Goal: Task Accomplishment & Management: Use online tool/utility

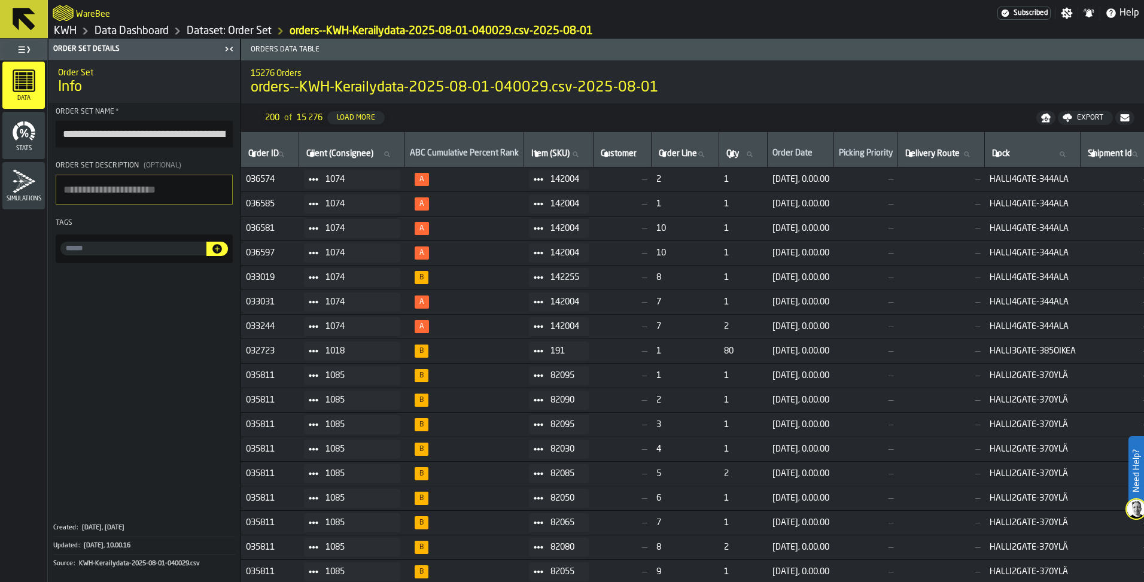
click at [72, 30] on link "KWH" at bounding box center [65, 31] width 23 height 13
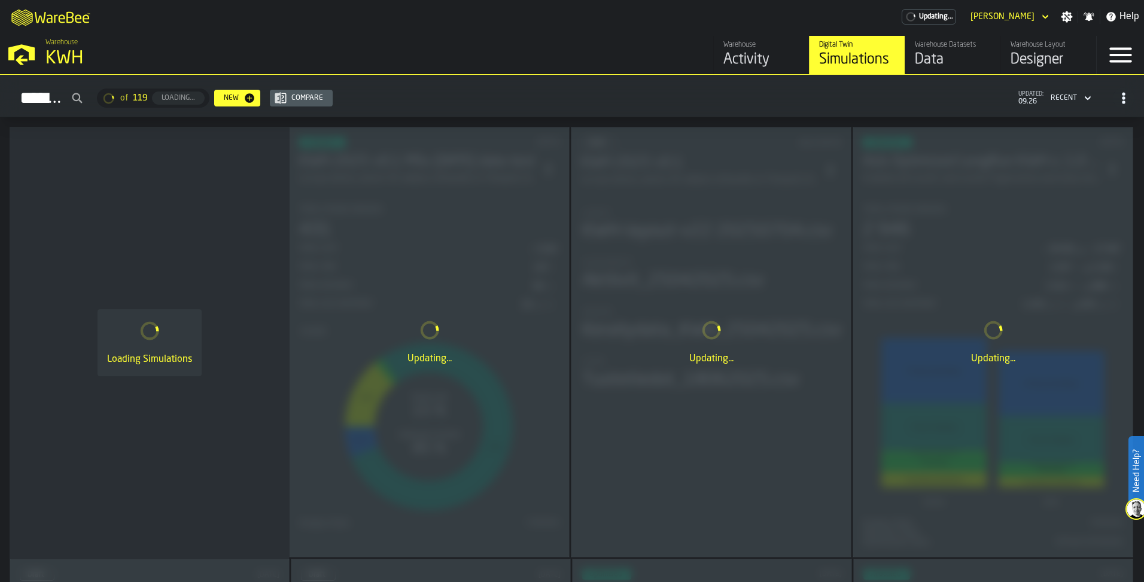
click at [1050, 56] on div "Designer" at bounding box center [1049, 59] width 76 height 19
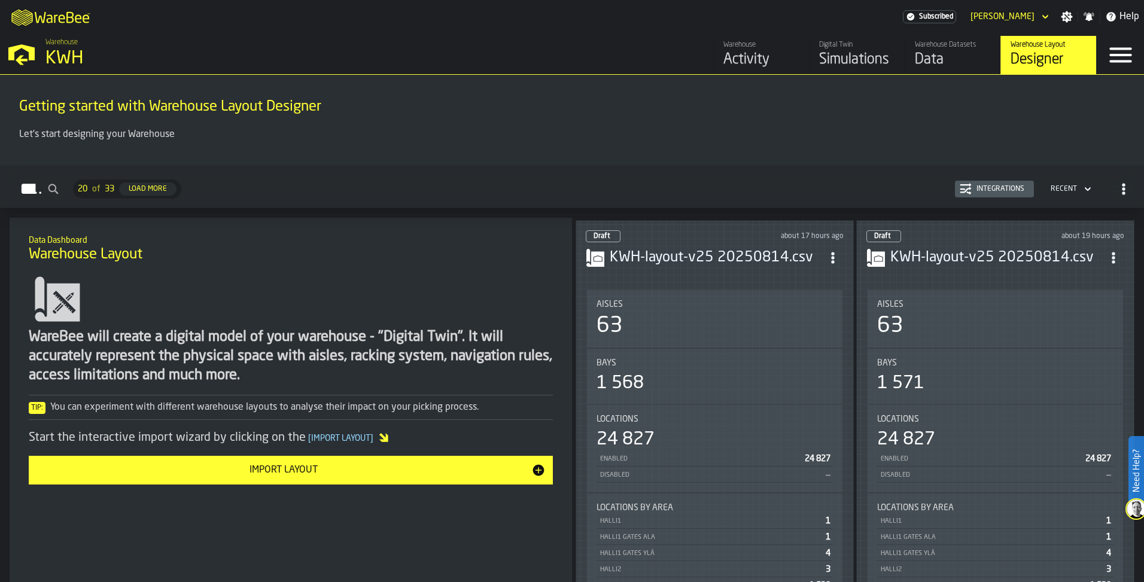
click at [628, 382] on div "1 568" at bounding box center [620, 384] width 47 height 22
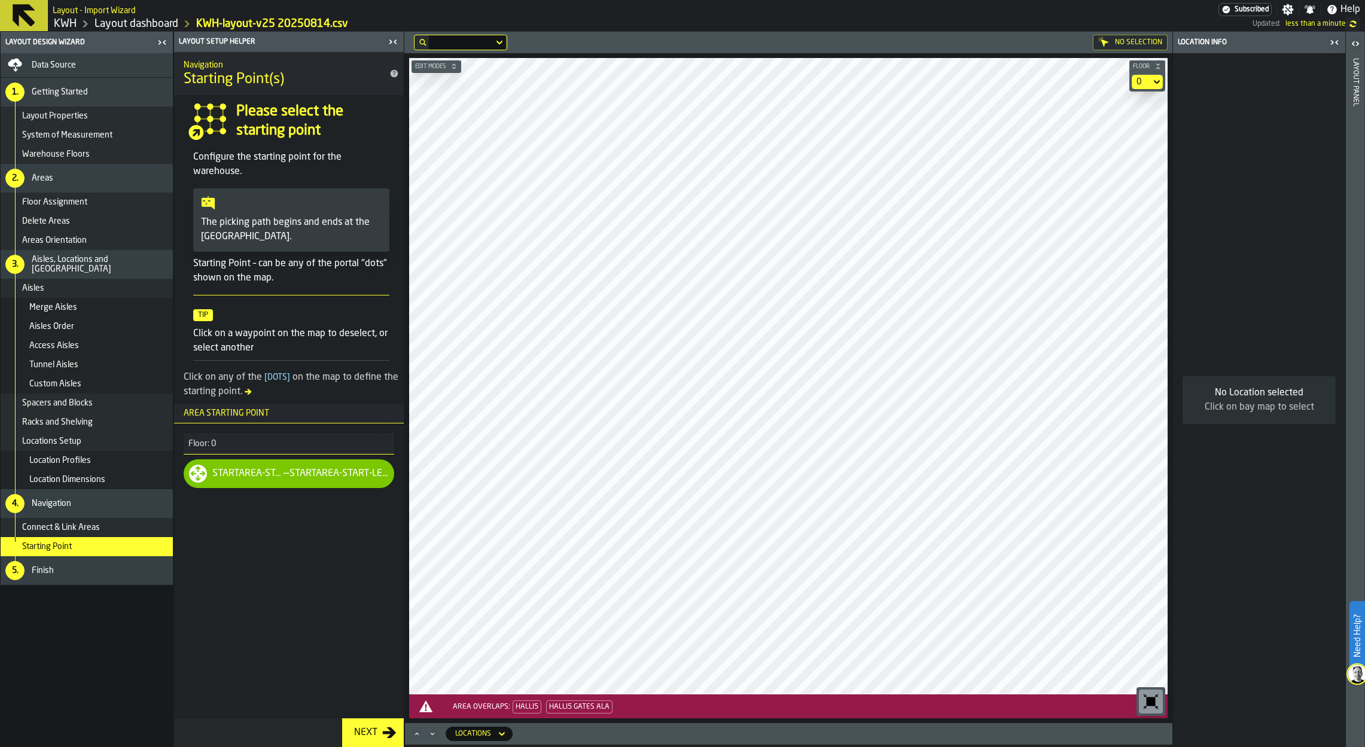
click at [49, 524] on span "Connect & Link Areas" at bounding box center [61, 528] width 78 height 10
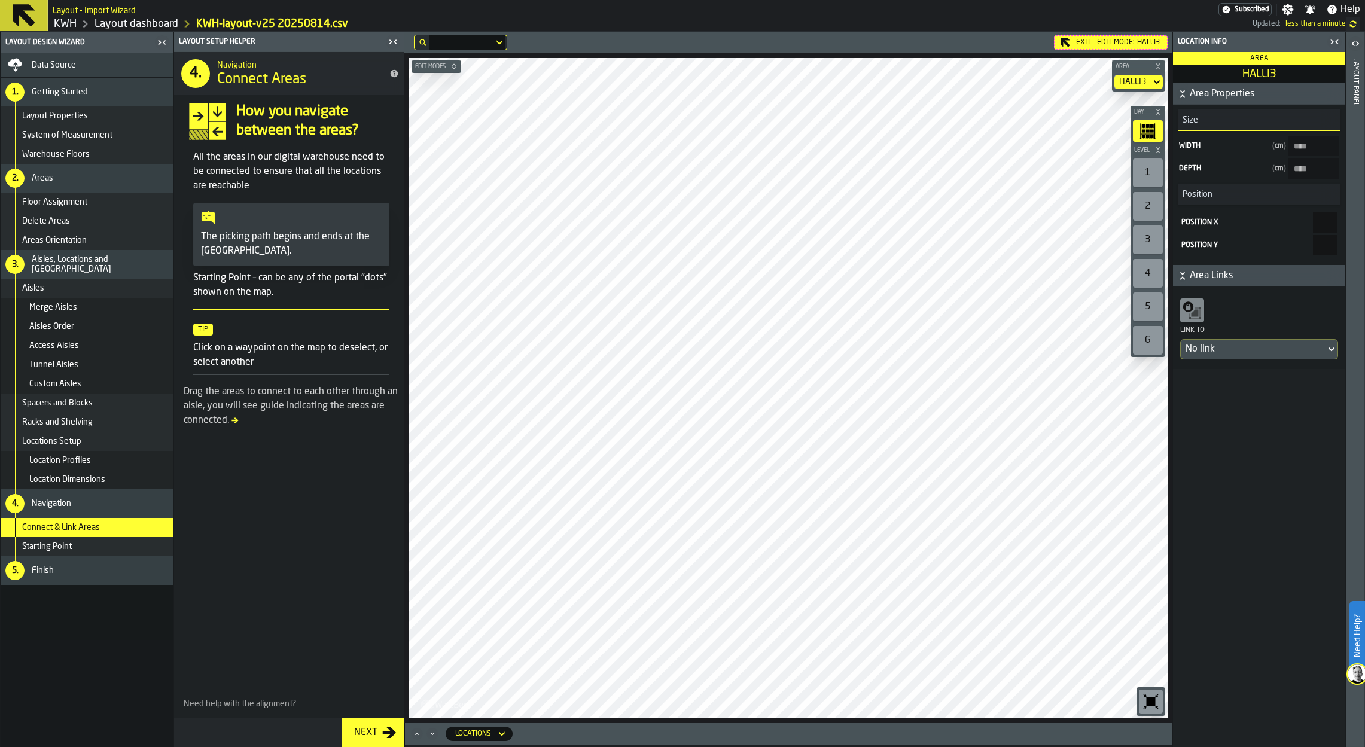
type input "****"
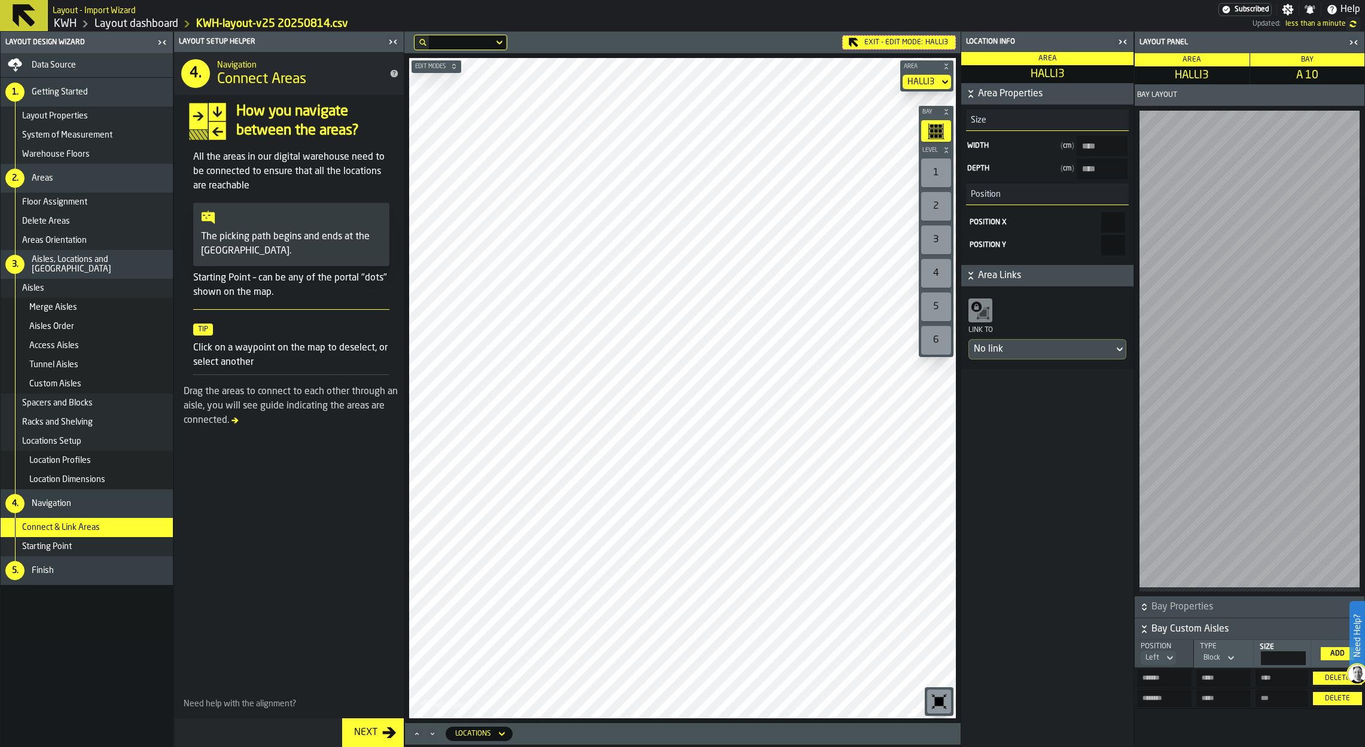
click at [71, 64] on span "Data Source" at bounding box center [54, 65] width 44 height 10
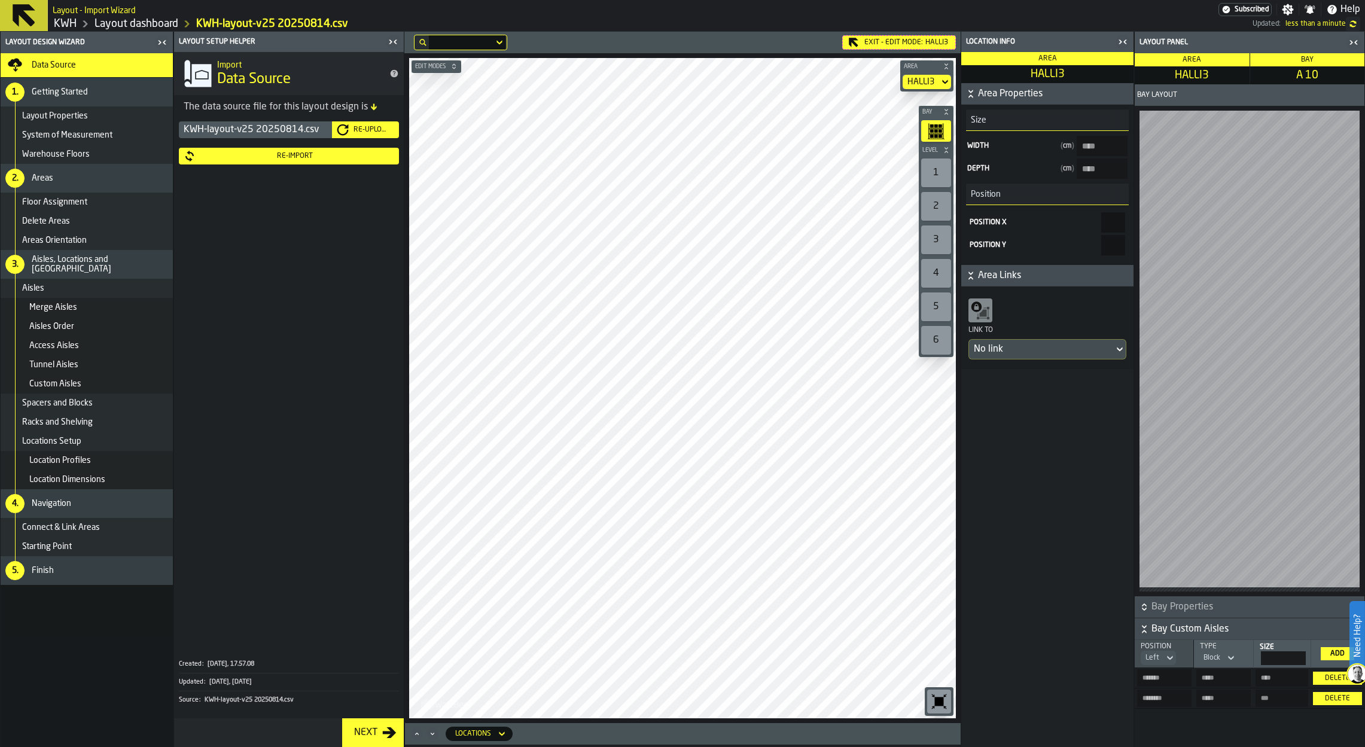
click at [373, 124] on div "Re-Upload" at bounding box center [365, 130] width 57 height 12
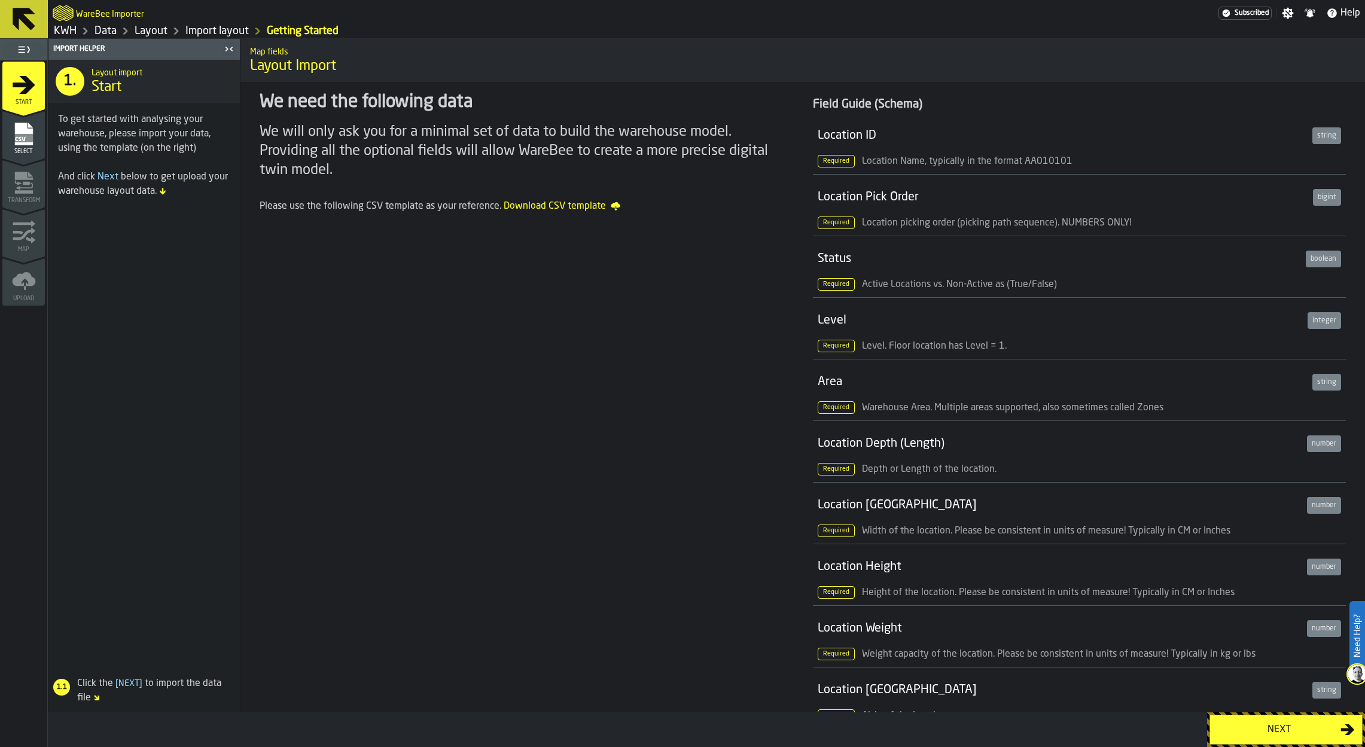
click at [1143, 582] on div "Next" at bounding box center [1279, 730] width 123 height 14
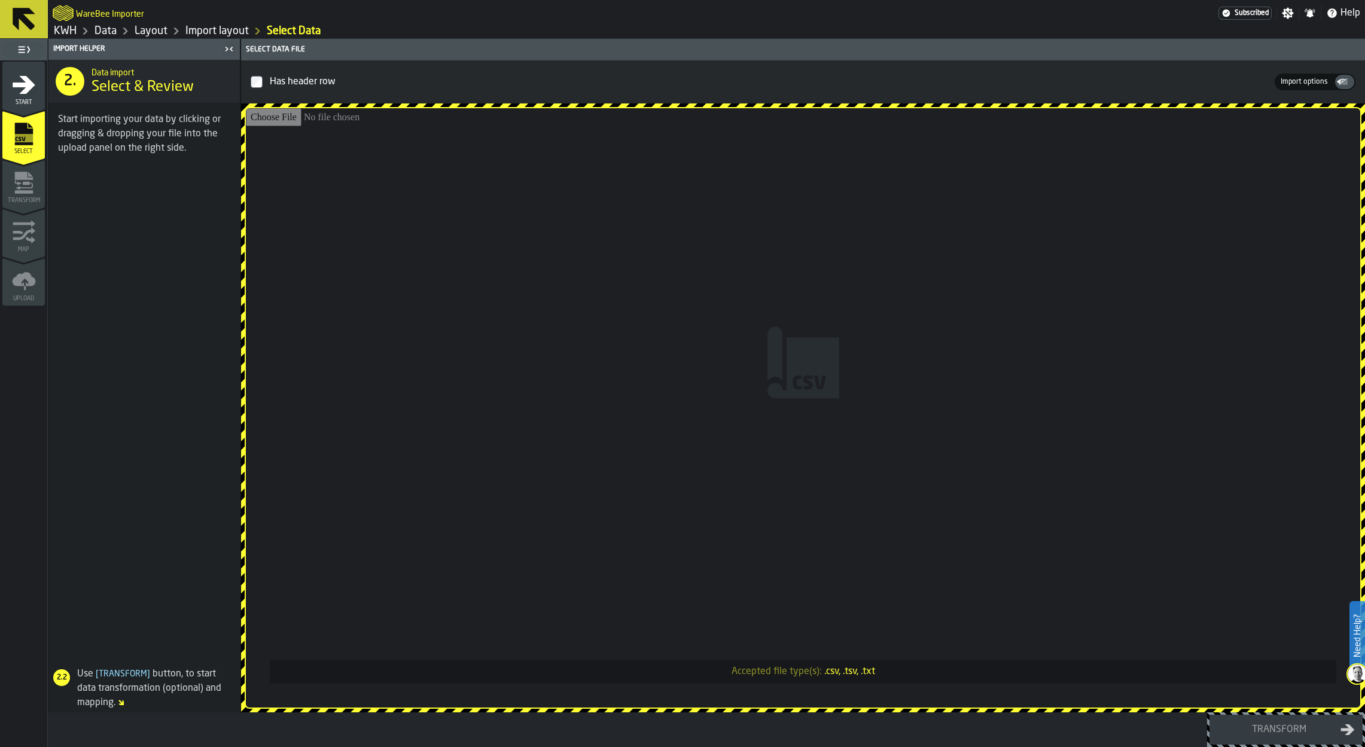
type input "**********"
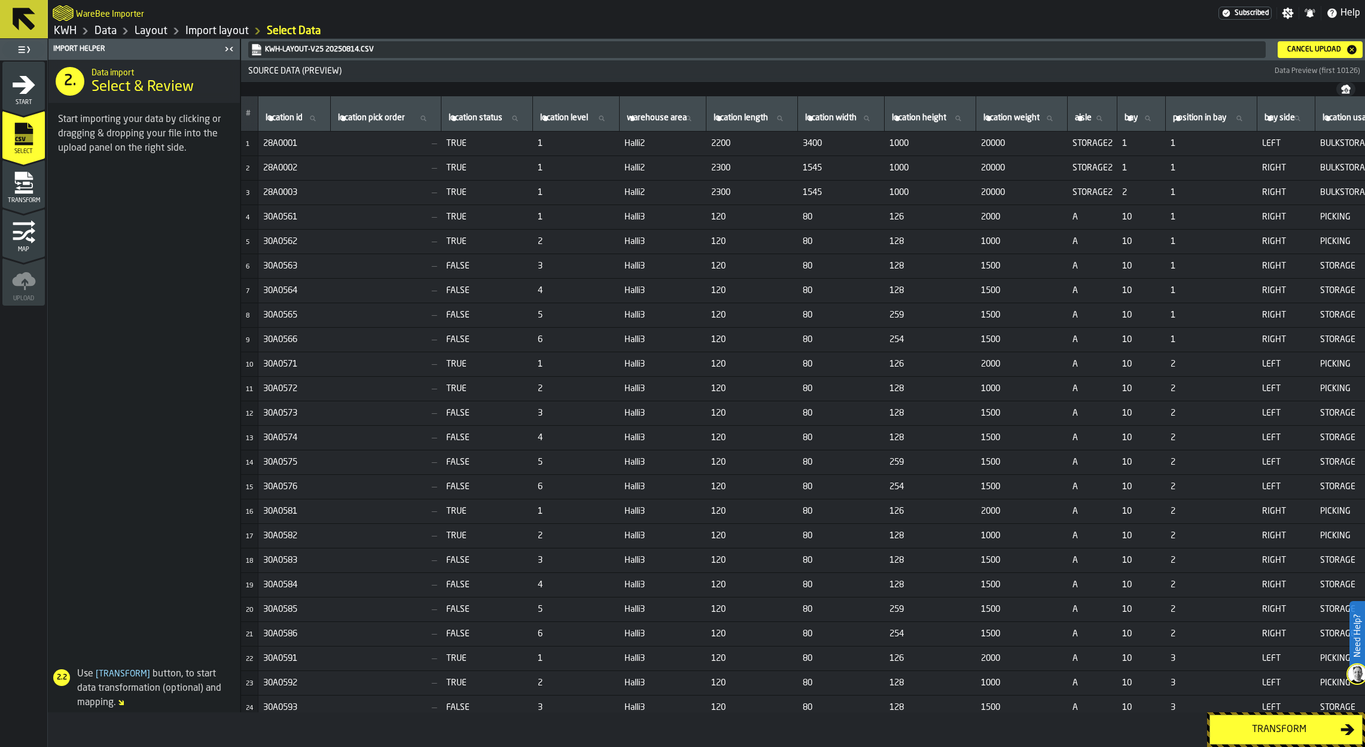
click at [1143, 582] on div "Transform" at bounding box center [1279, 730] width 123 height 14
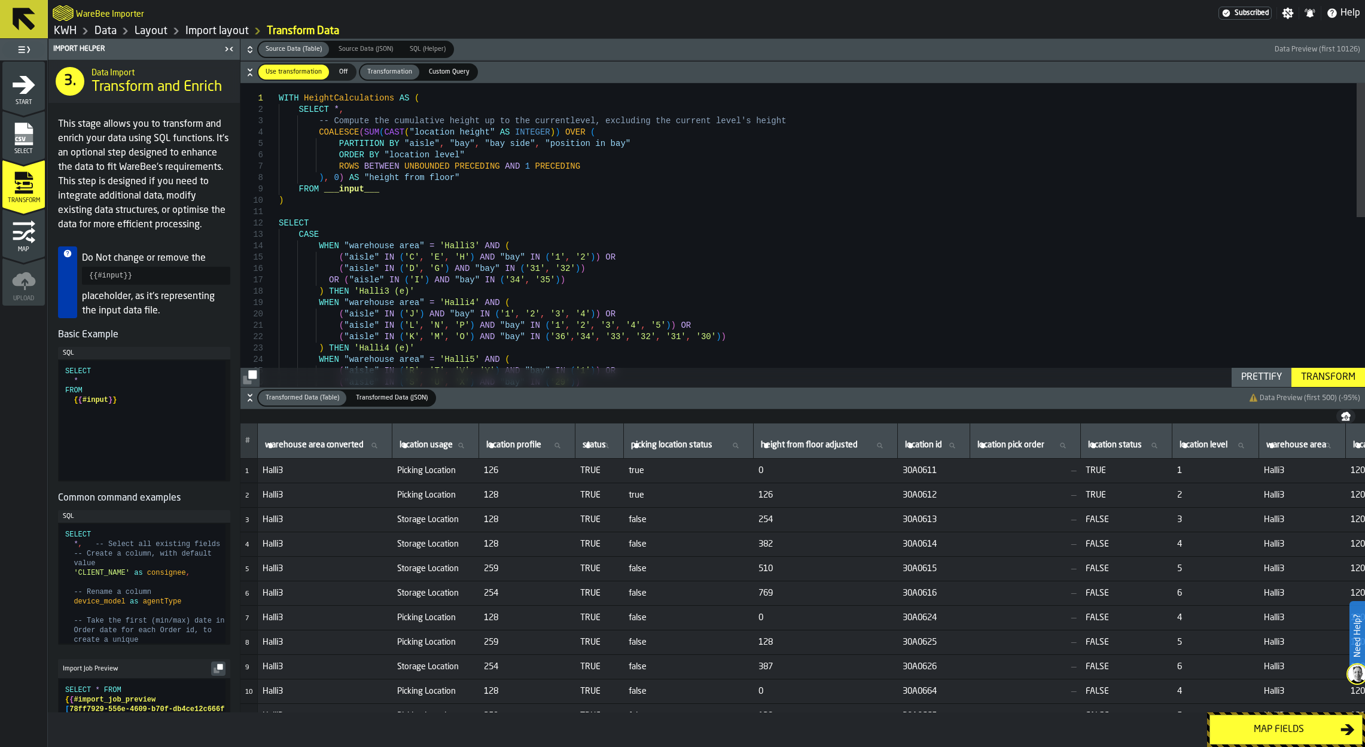
click at [1143, 582] on div "Map fields" at bounding box center [1279, 730] width 123 height 14
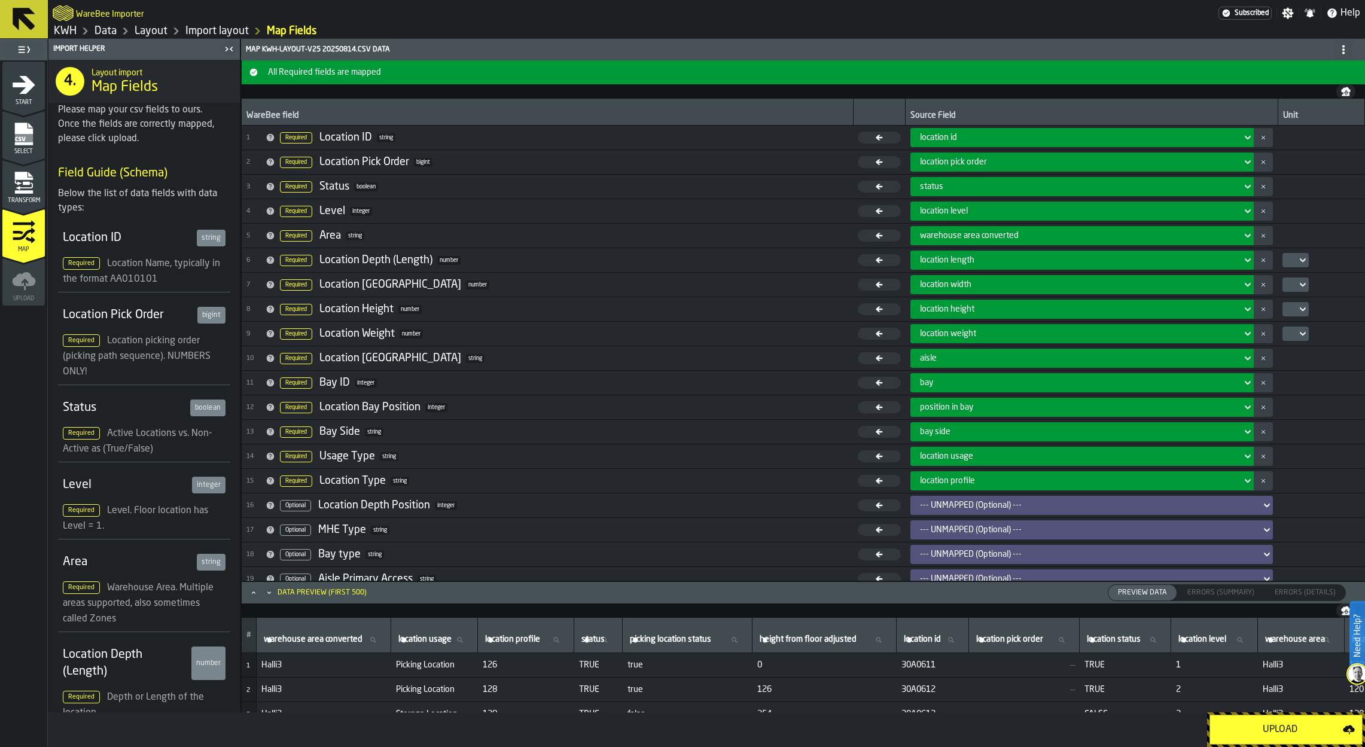
click at [1143, 582] on div "Upload" at bounding box center [1281, 730] width 126 height 14
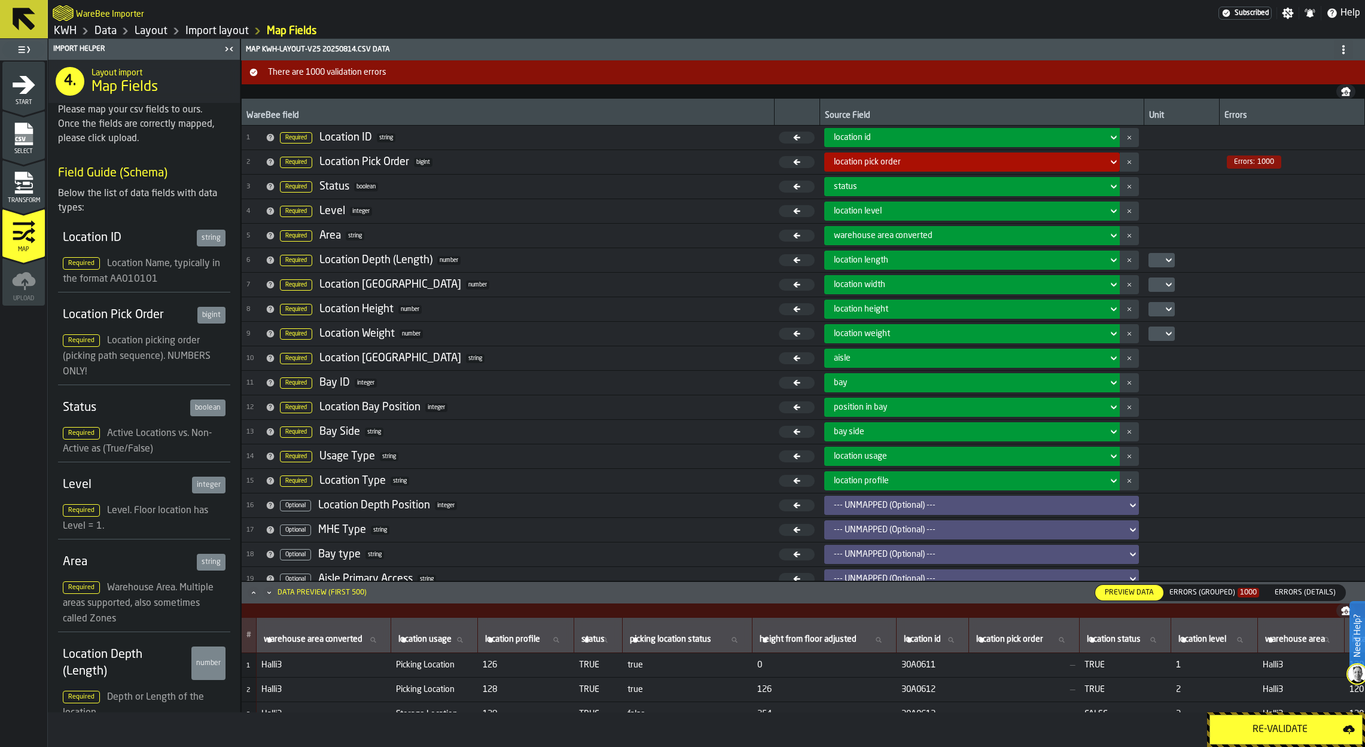
click at [29, 130] on icon "menu Select" at bounding box center [23, 134] width 18 height 23
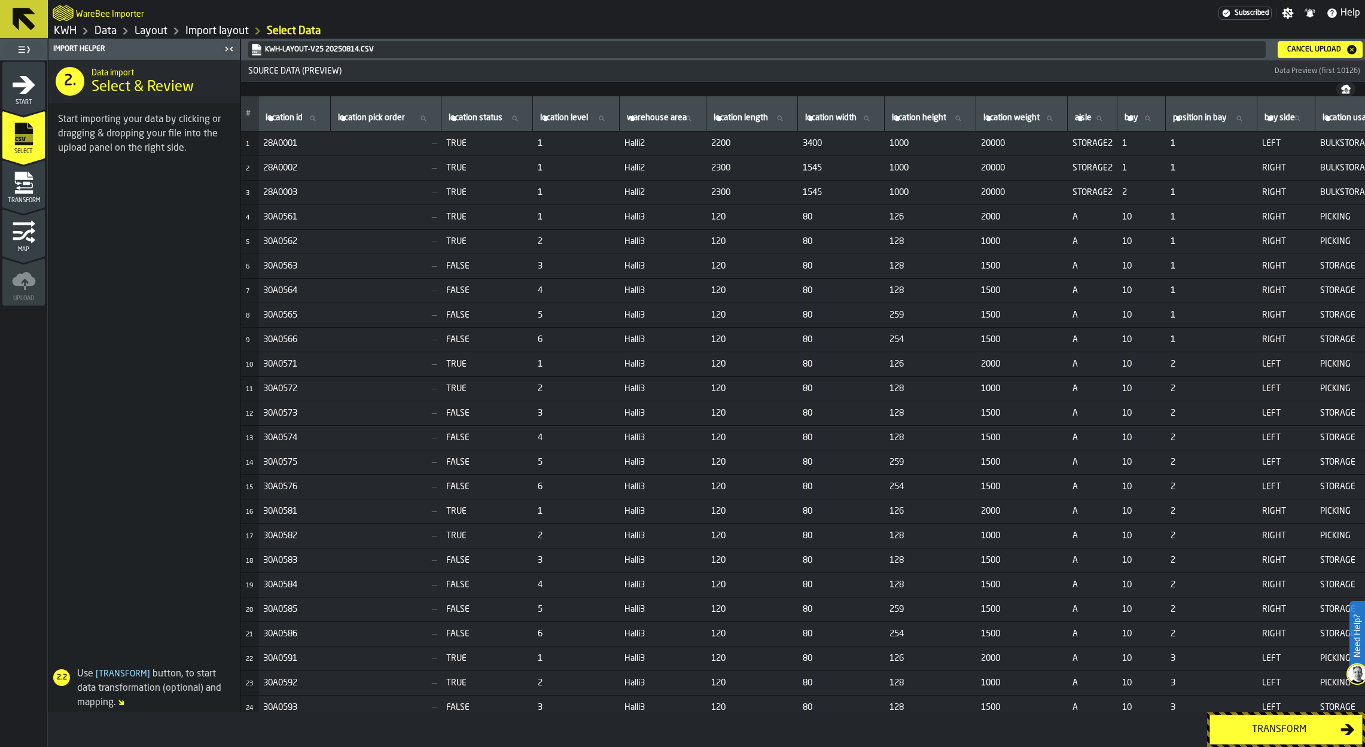
click at [34, 77] on icon "menu Start" at bounding box center [24, 85] width 24 height 24
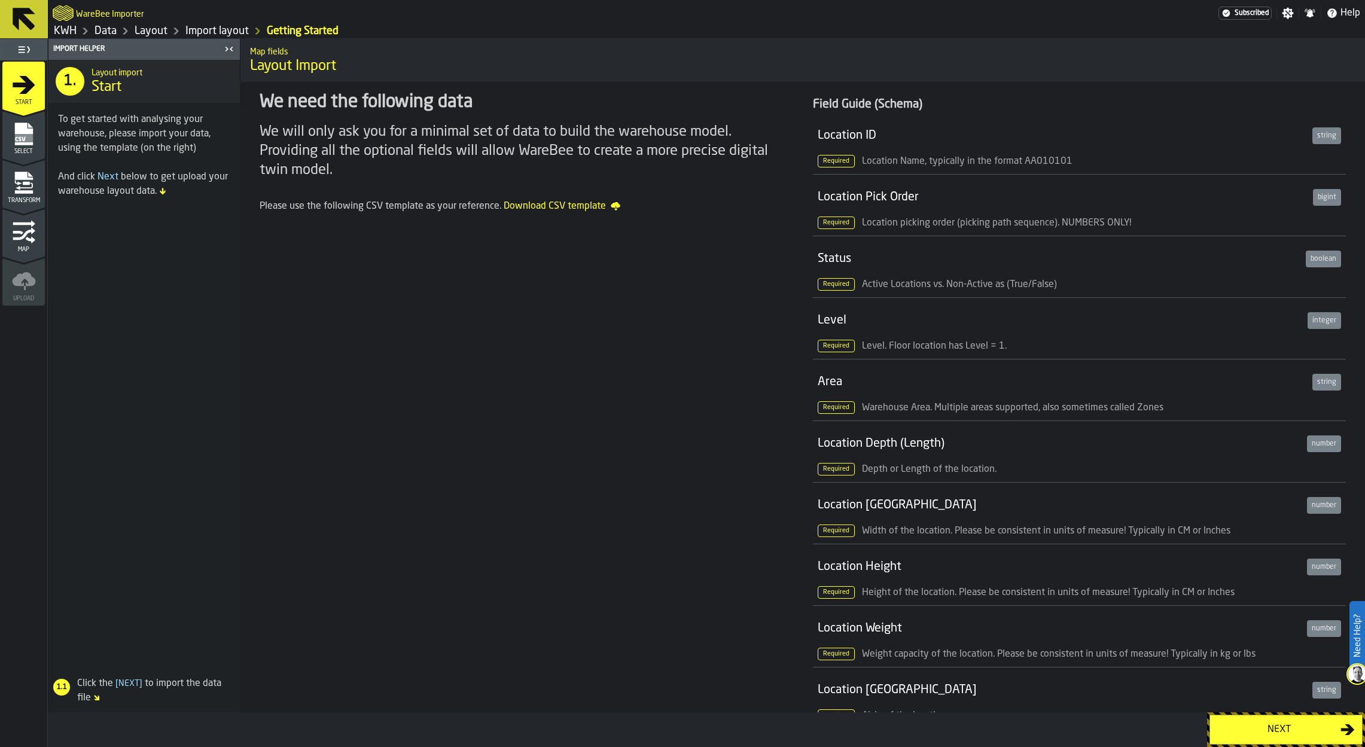
click at [31, 137] on rect "menu Select" at bounding box center [23, 138] width 18 height 8
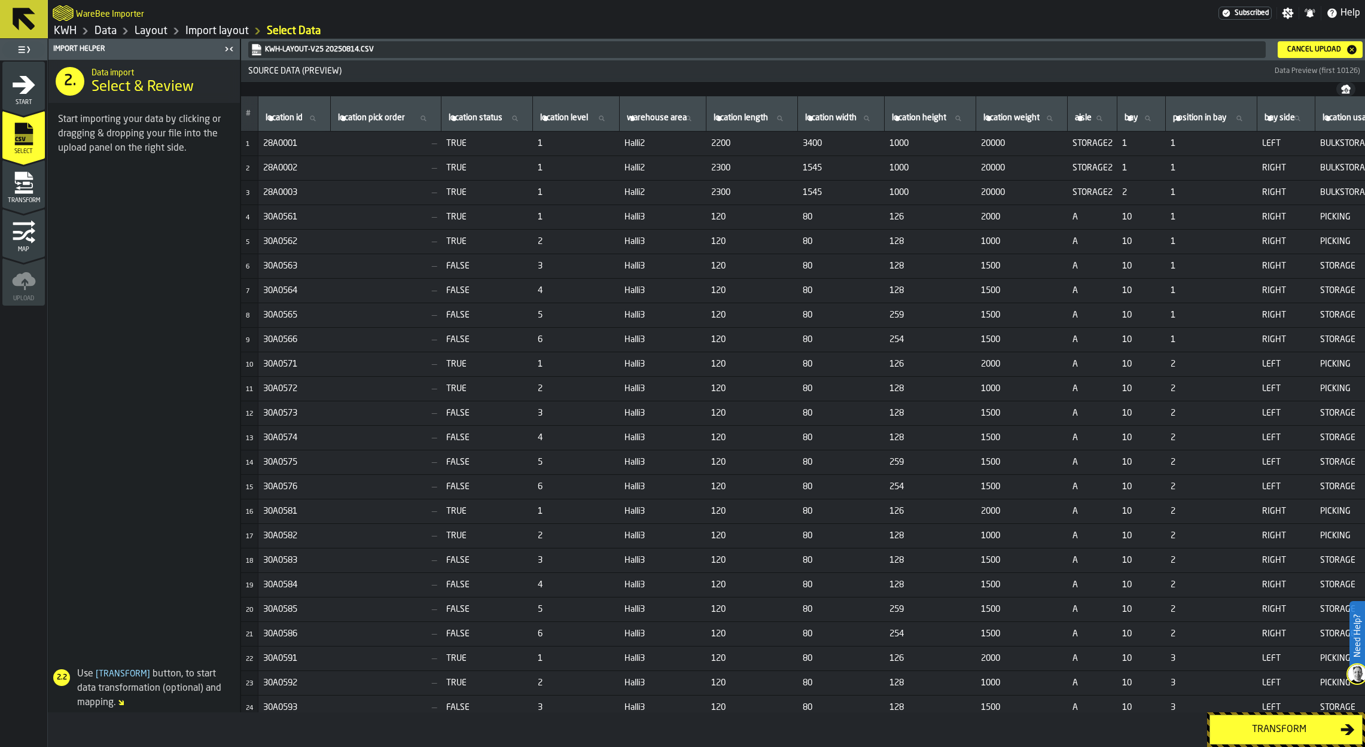
click at [19, 194] on icon "menu Transform" at bounding box center [24, 183] width 24 height 24
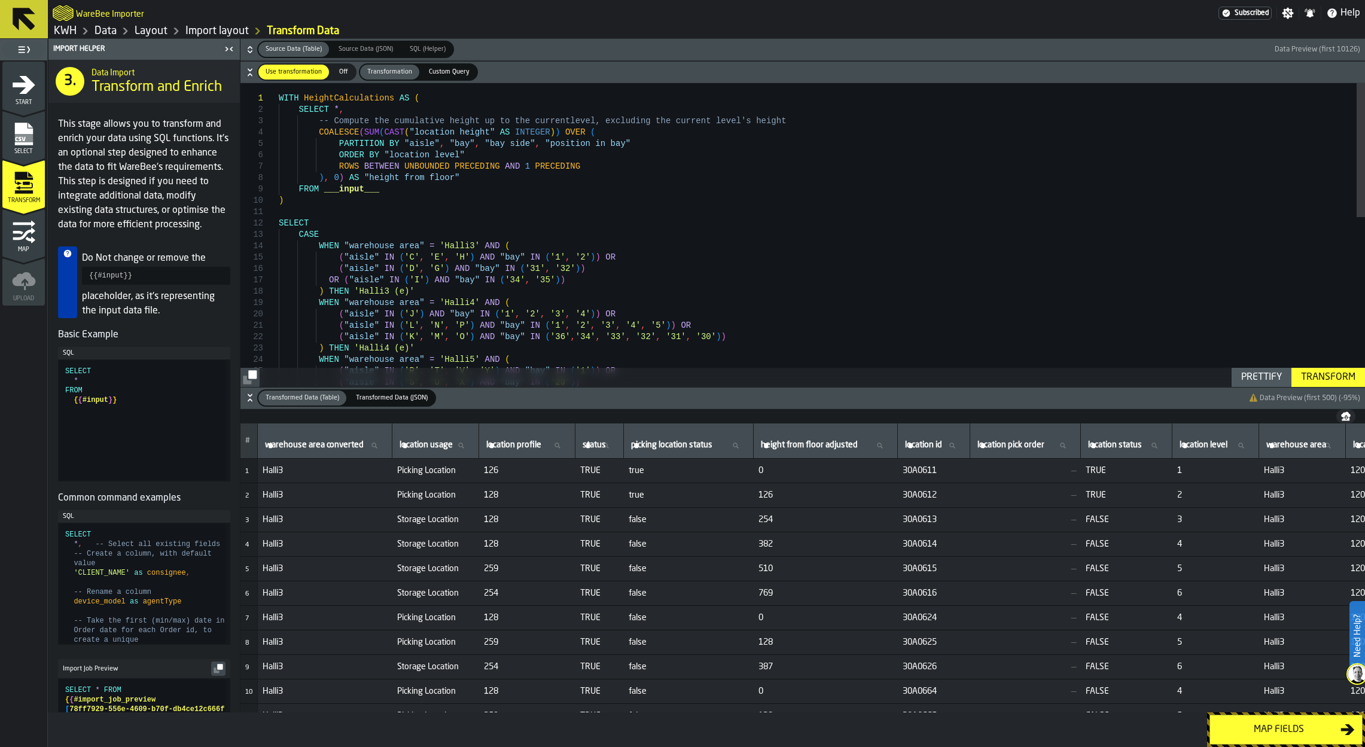
click at [25, 140] on rect "menu Select" at bounding box center [23, 138] width 18 height 8
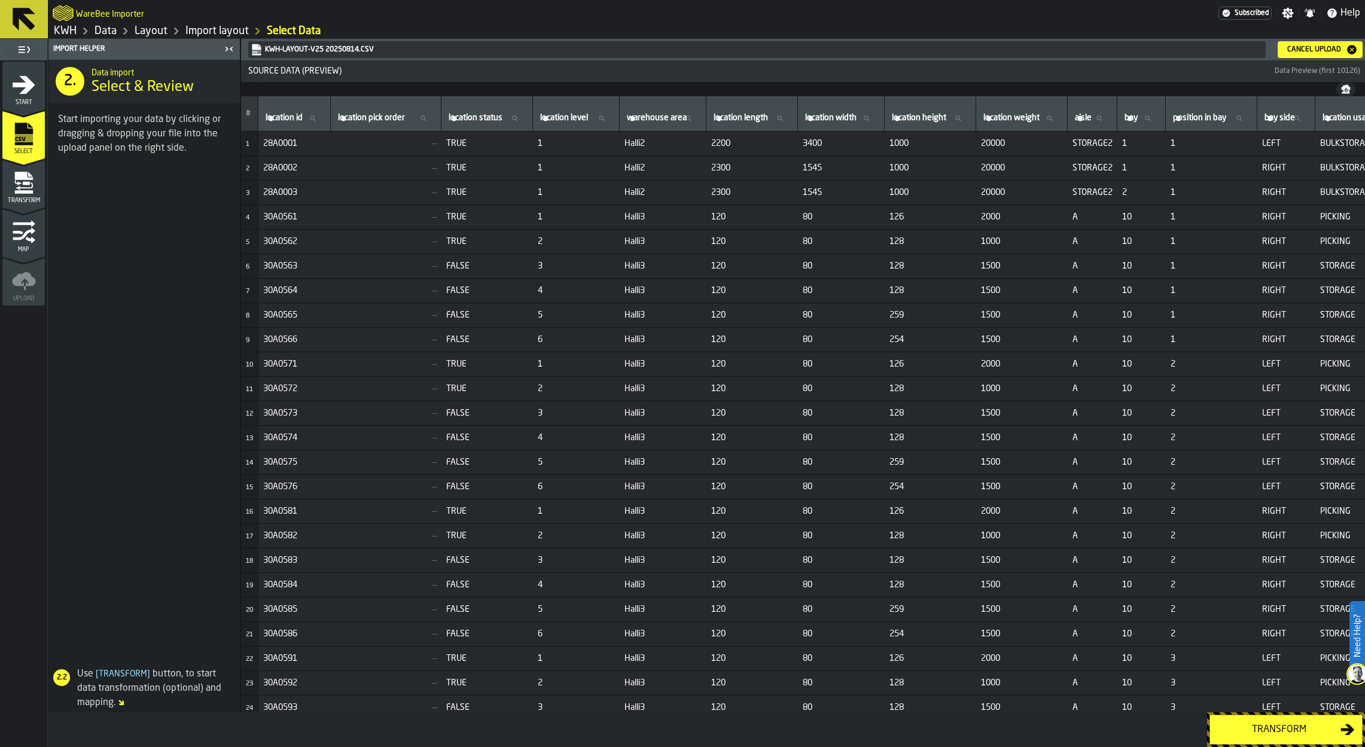
click at [1143, 48] on div "Cancel Upload" at bounding box center [1314, 49] width 63 height 8
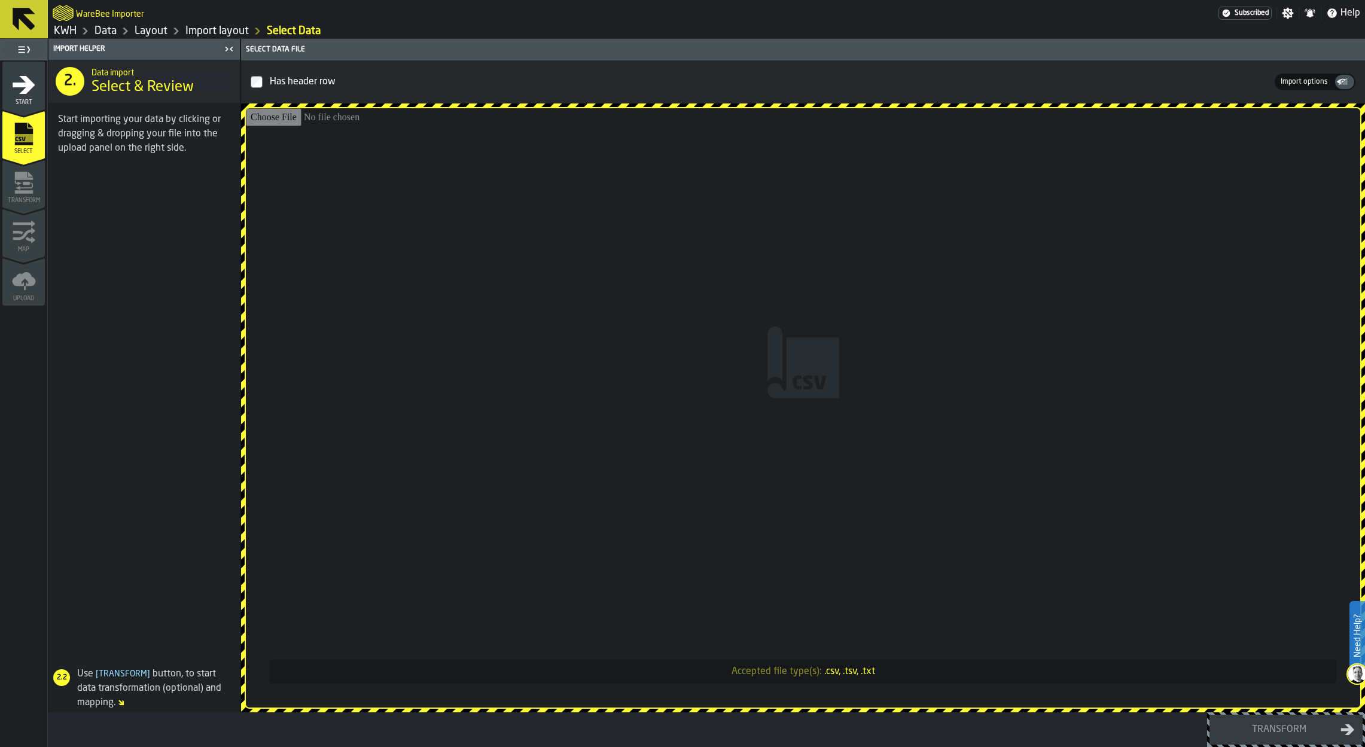
type input "**********"
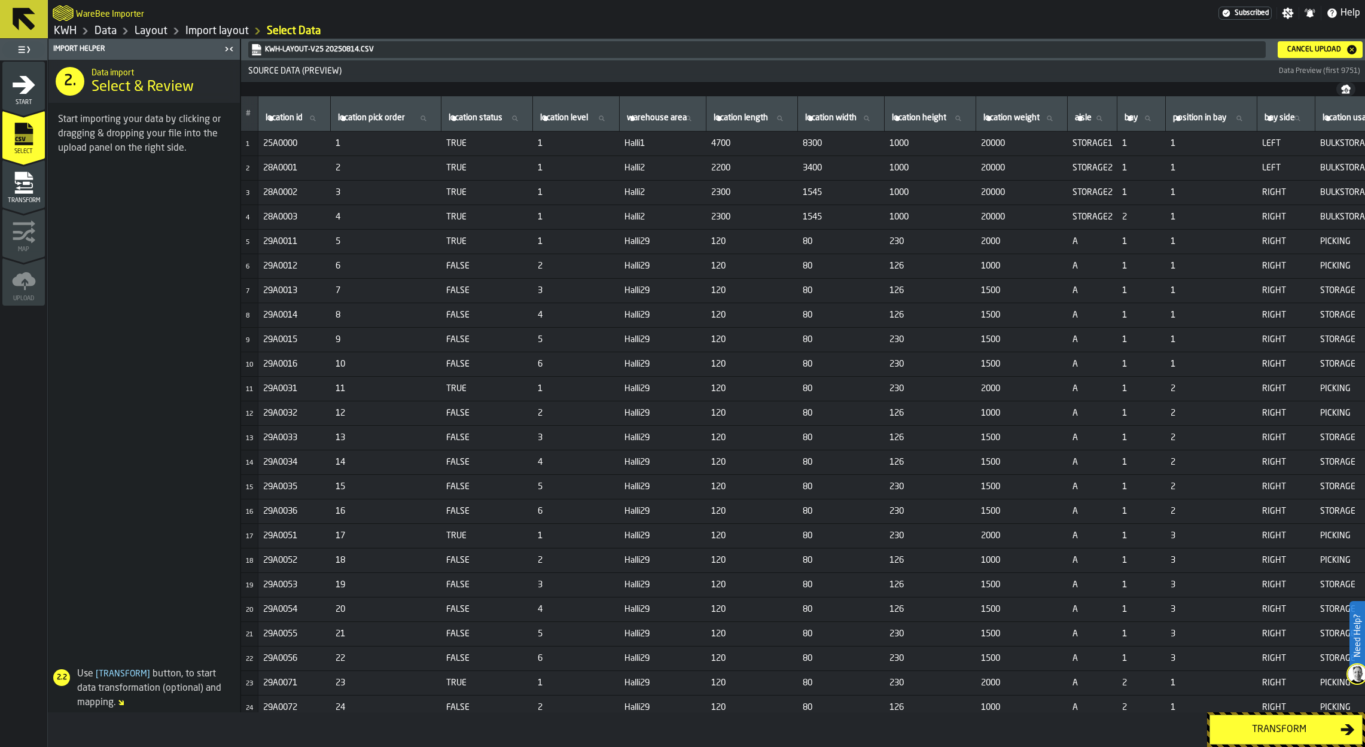
click at [1143, 582] on div "Transform" at bounding box center [1279, 730] width 123 height 14
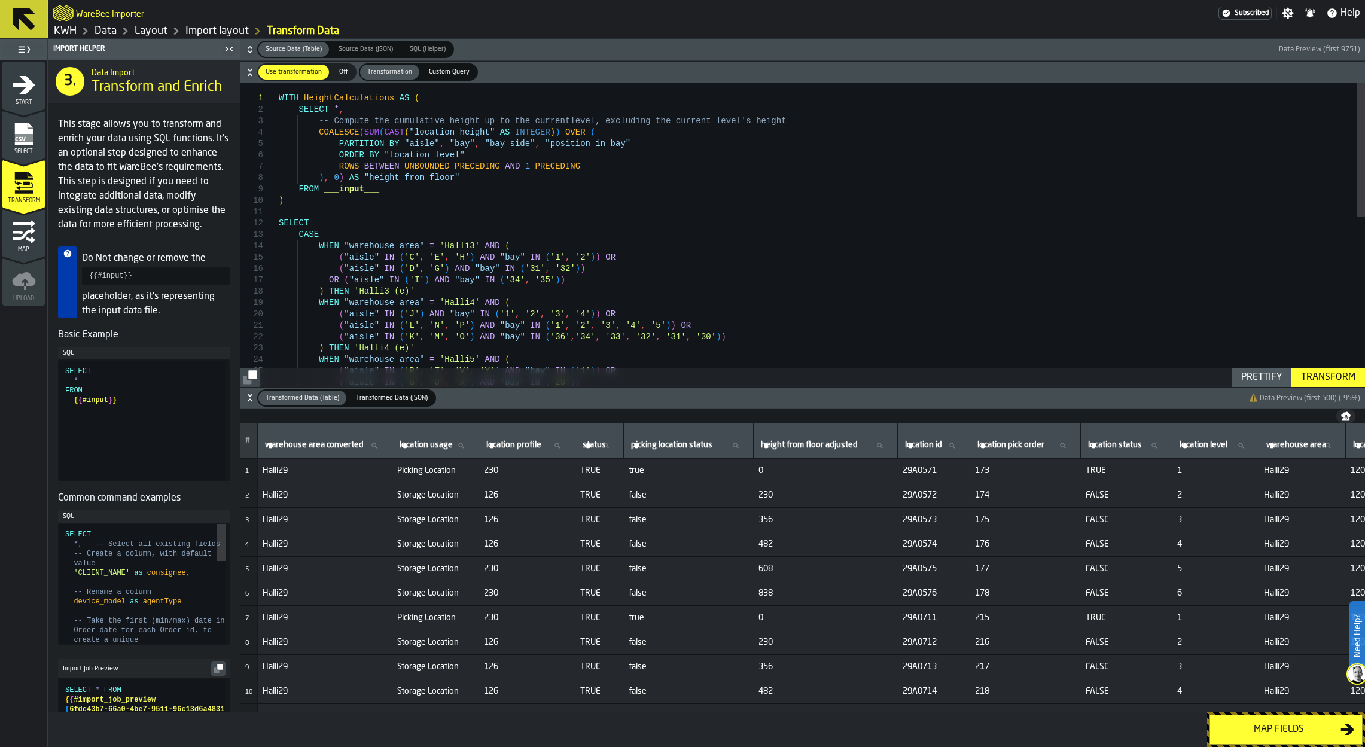
click at [1143, 582] on div "Map fields" at bounding box center [1279, 730] width 123 height 14
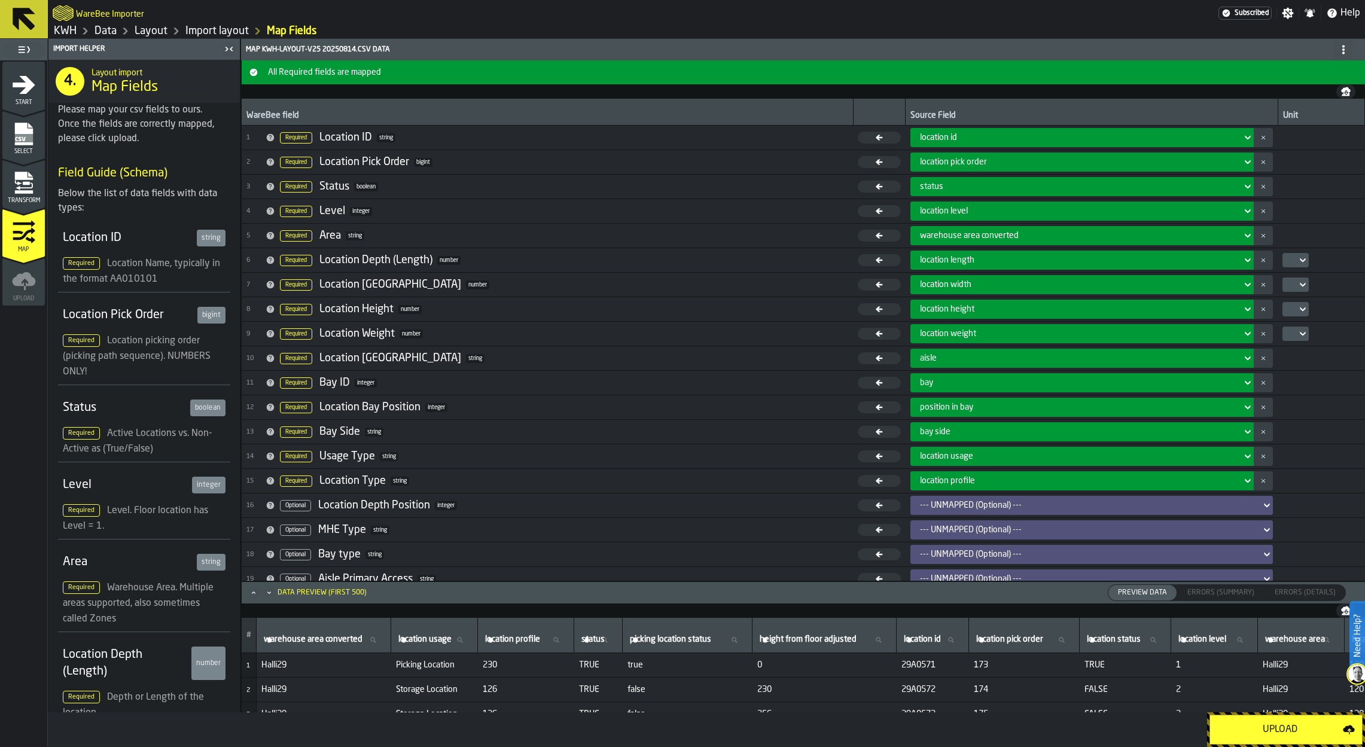
click at [1143, 582] on div "Upload" at bounding box center [1281, 730] width 126 height 14
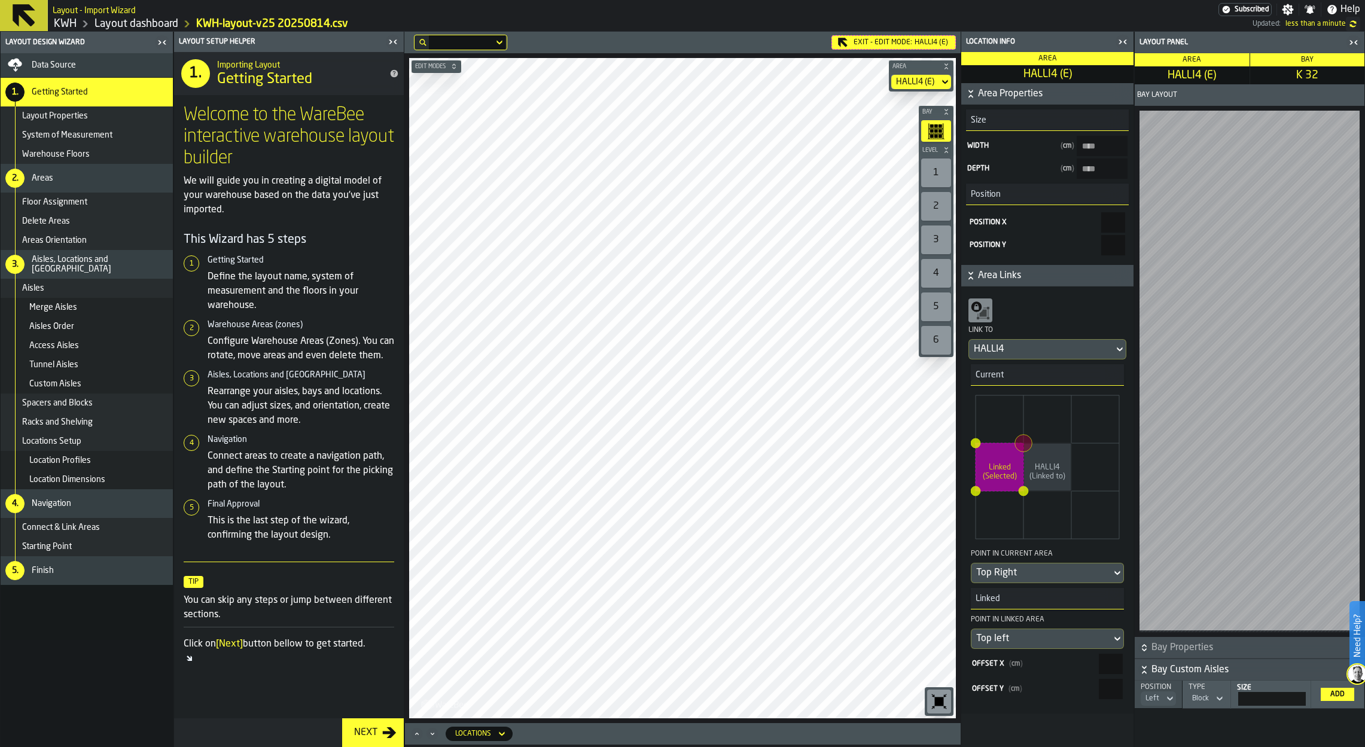
click at [887, 42] on div "Exit - Edit Mode: HALLI4 (E)" at bounding box center [894, 42] width 124 height 14
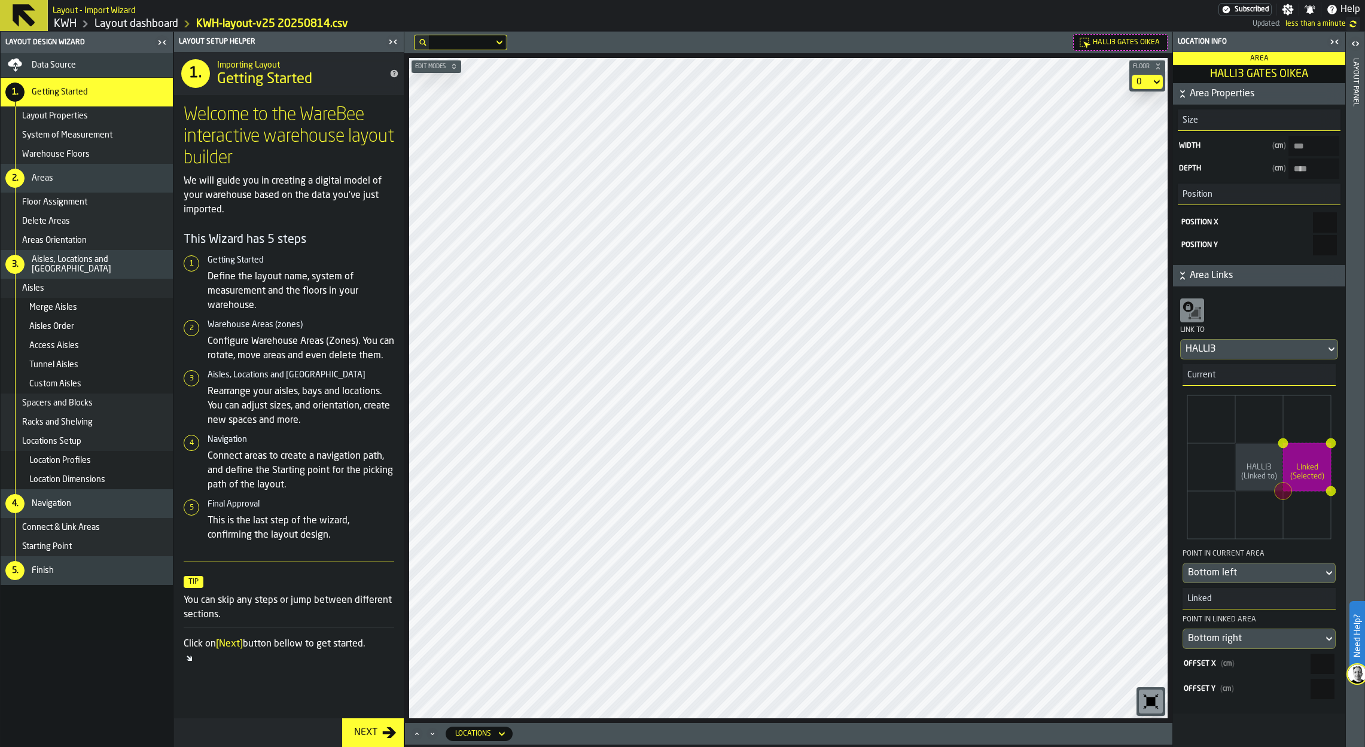
type OIKEA-size-w "****"
type OIKEA-size-d "****"
type input "***"
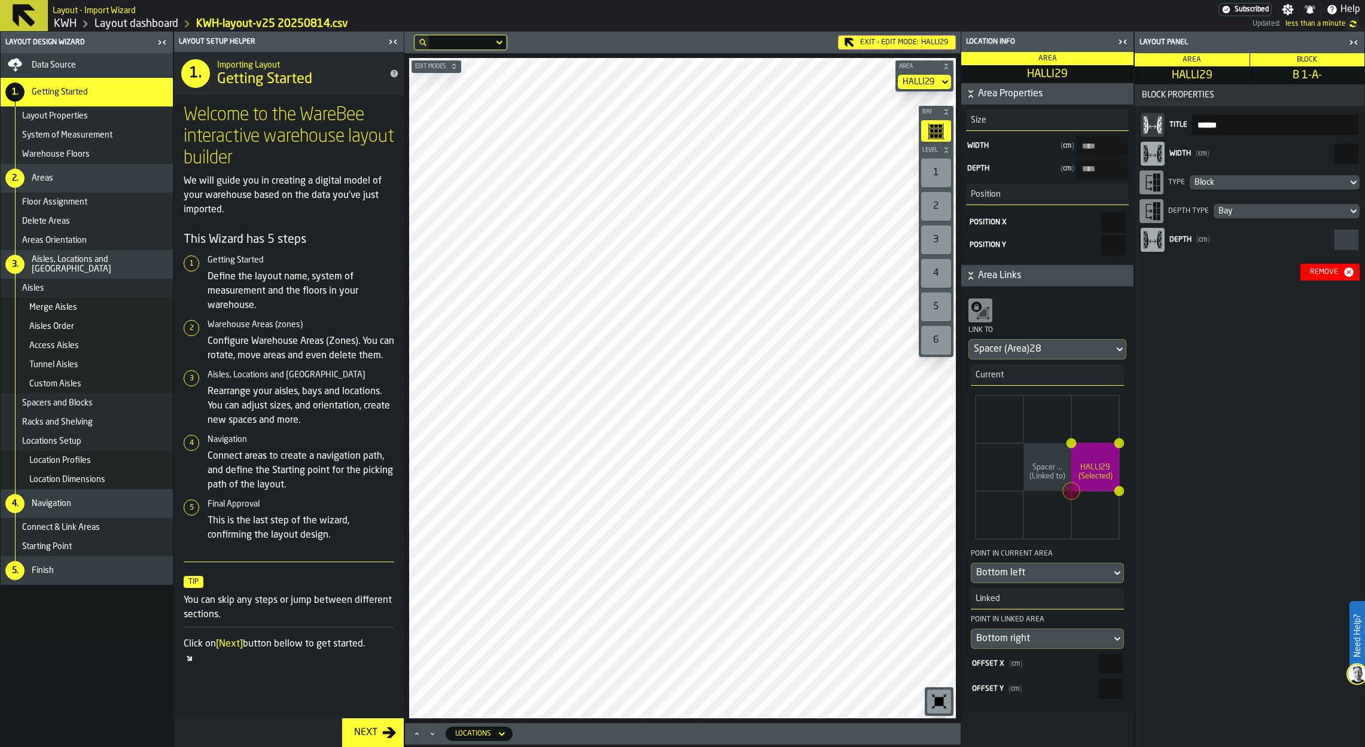
click at [1143, 181] on div "Block" at bounding box center [1269, 183] width 148 height 10
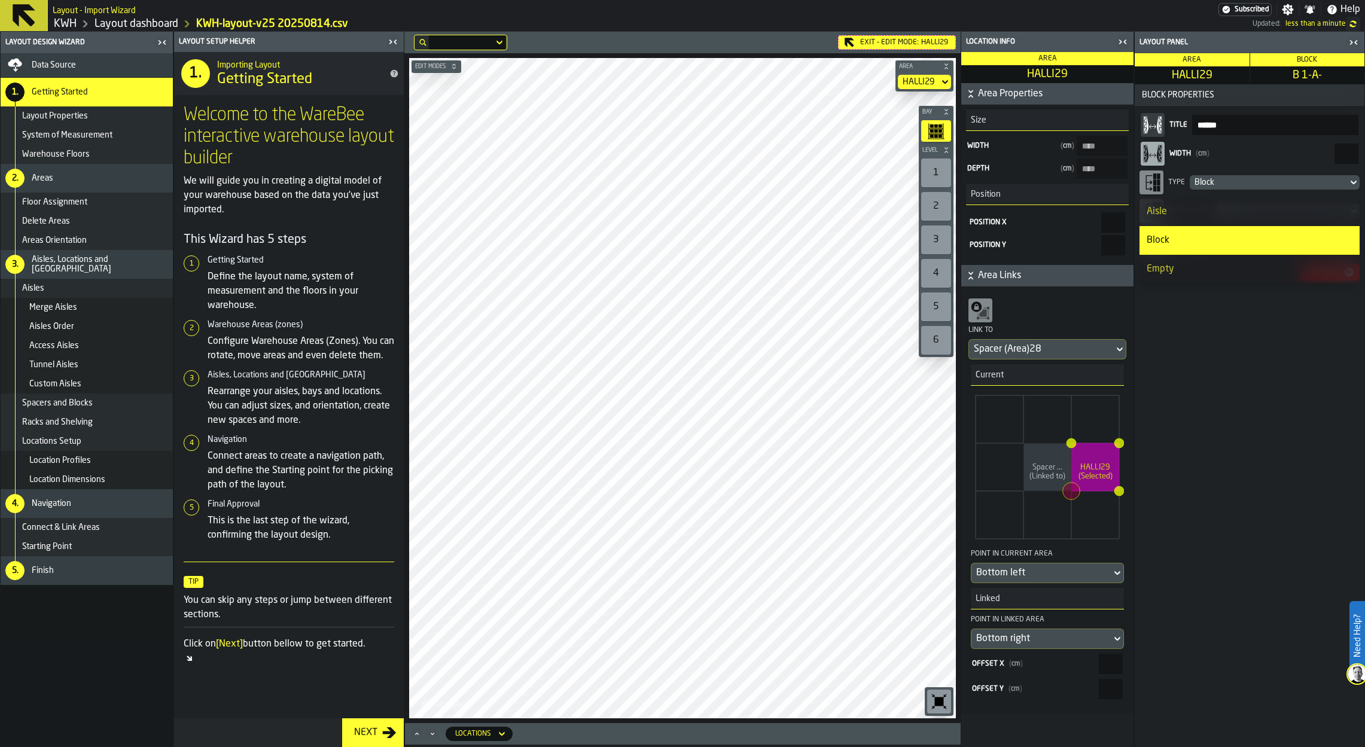
click at [1143, 210] on div "Aisle" at bounding box center [1250, 212] width 206 height 14
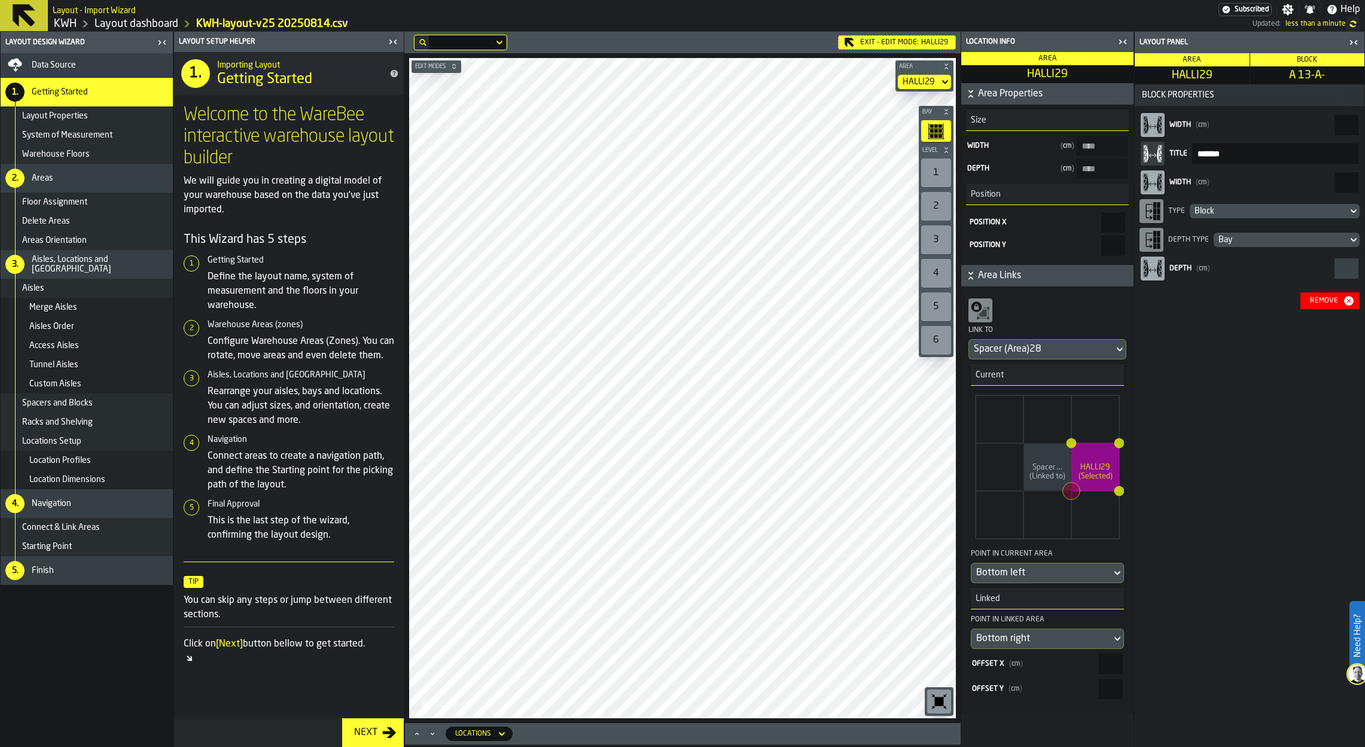
click at [1143, 214] on div "Block" at bounding box center [1269, 211] width 148 height 10
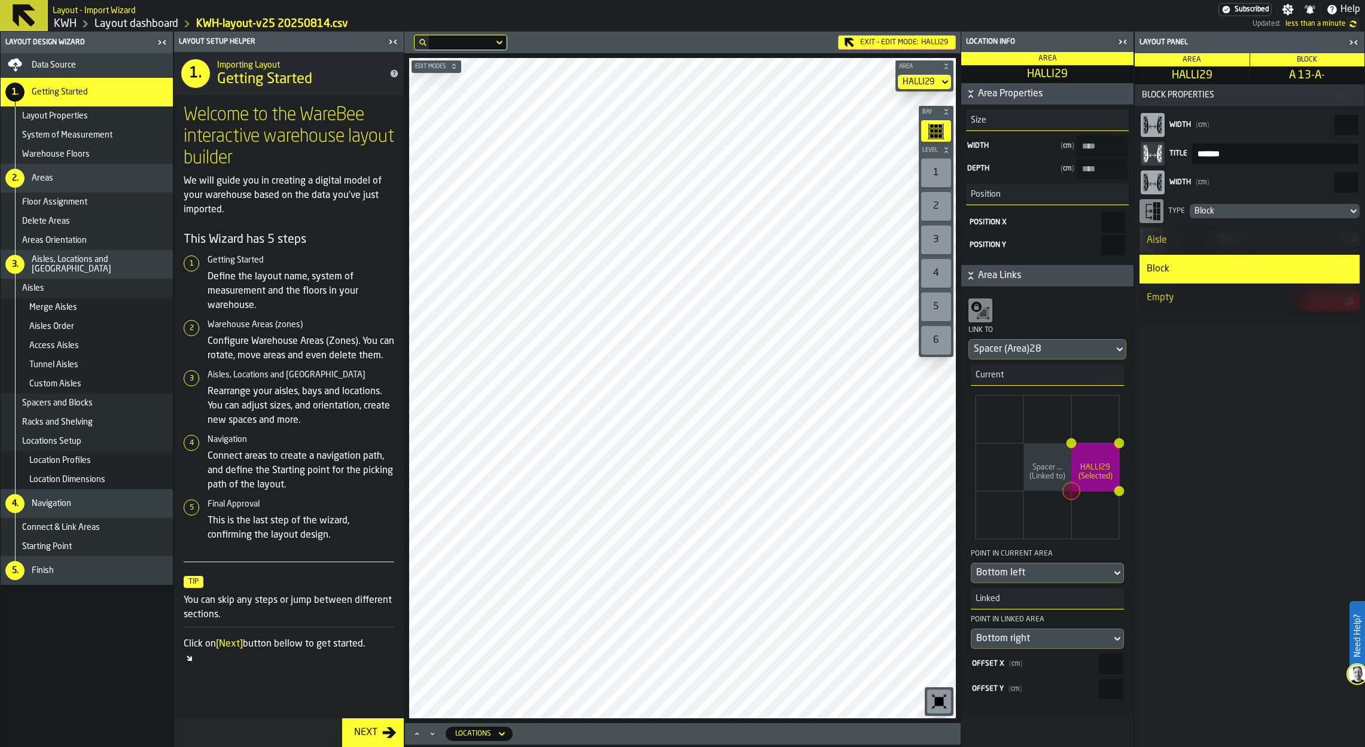
click at [1143, 236] on div "Aisle" at bounding box center [1250, 240] width 206 height 14
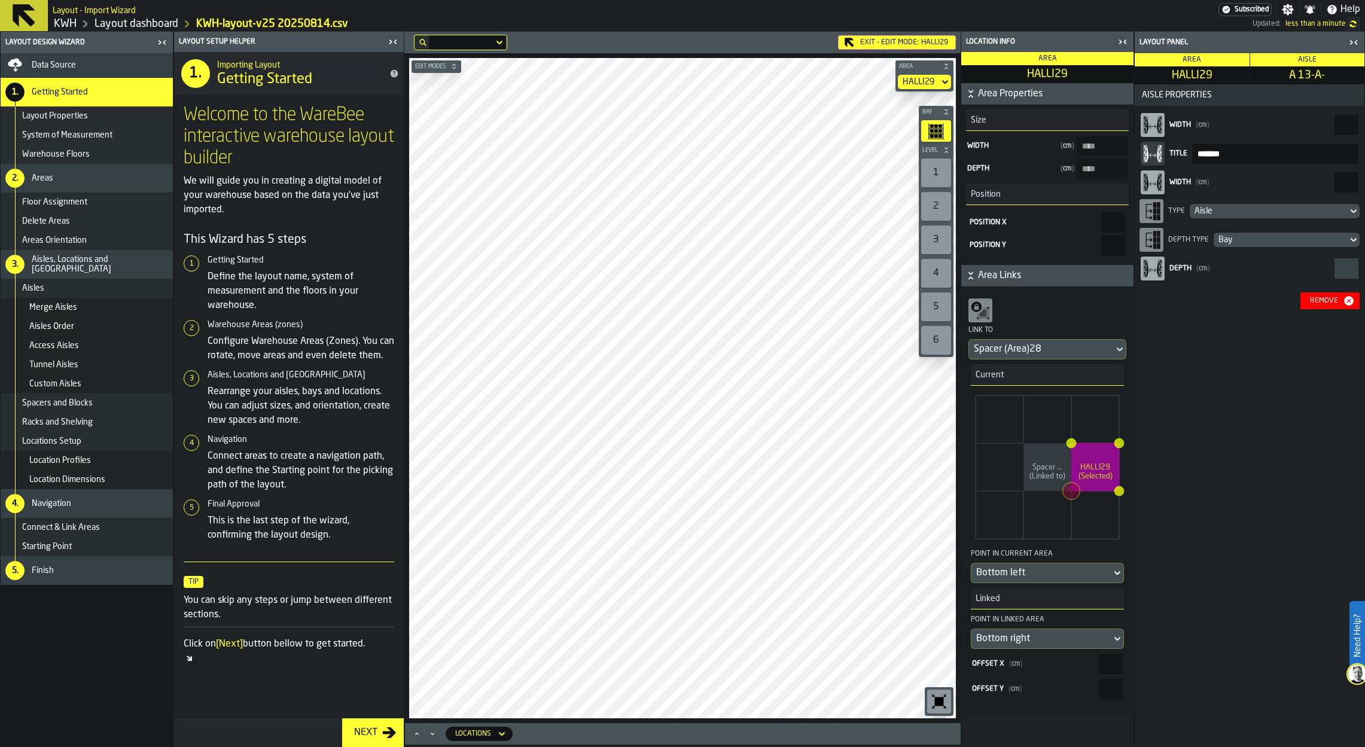
click at [889, 38] on div "Exit - Edit Mode: HALLI29" at bounding box center [897, 42] width 118 height 14
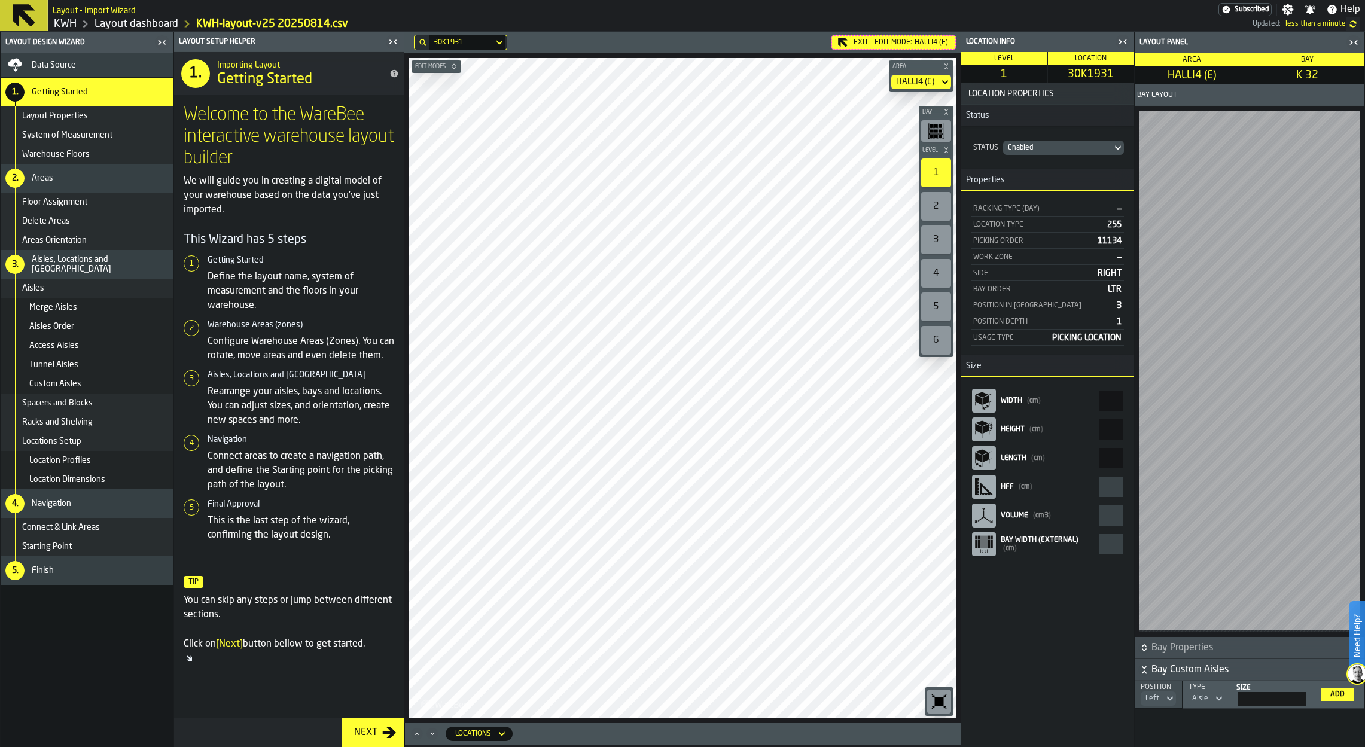
drag, startPoint x: 77, startPoint y: 693, endPoint x: 356, endPoint y: 559, distance: 309.9
click at [78, 582] on nav "Data Source 1. Getting Started Layout Properties System of Measurement Warehous…" at bounding box center [87, 400] width 172 height 694
click at [129, 582] on nav "Data Source 1. Getting Started Layout Properties System of Measurement Warehous…" at bounding box center [87, 400] width 172 height 694
click at [197, 582] on html "Need Help? Layout - Import Wizard Subscribed Settings Notifications Help KWH La…" at bounding box center [682, 373] width 1365 height 747
click at [385, 354] on main "Layout Design Wizard Data Source 1. Getting Started Layout Properties System of…" at bounding box center [682, 390] width 1365 height 716
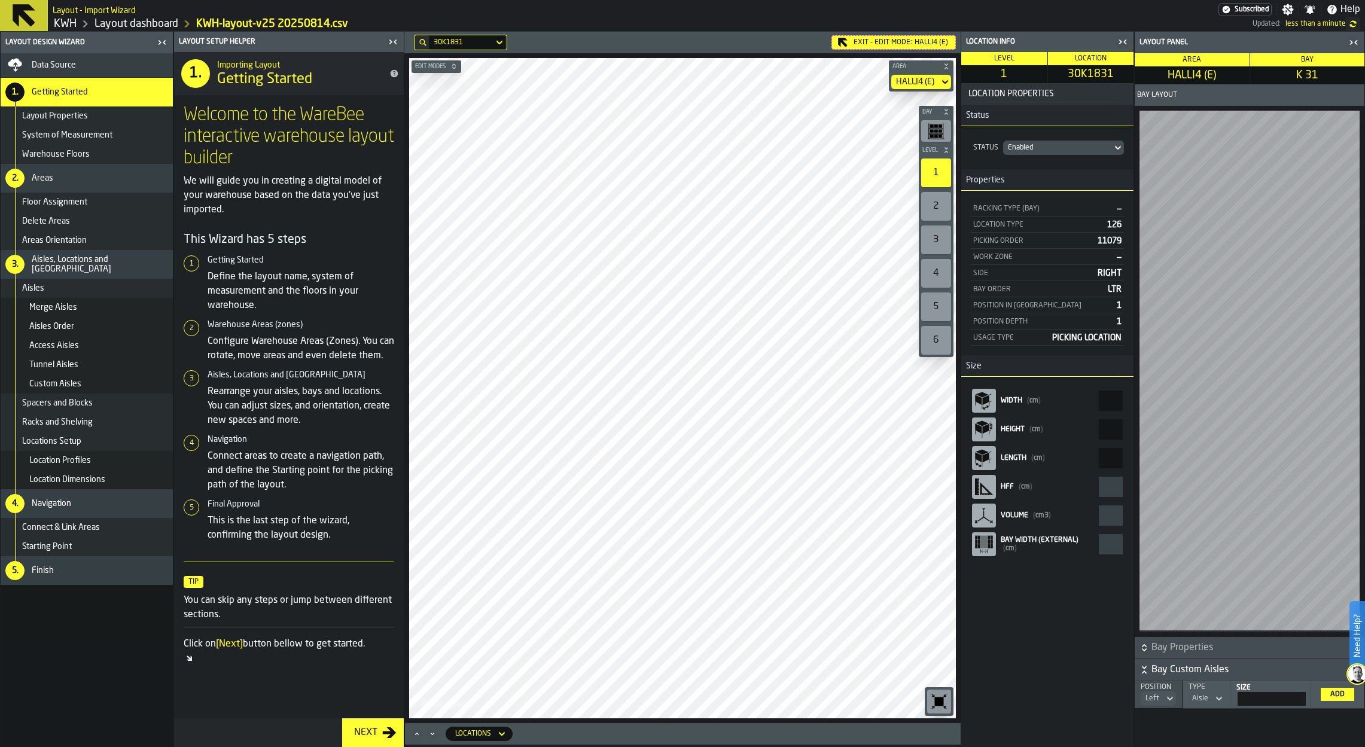
click at [1021, 325] on main "Layout Design Wizard Data Source 1. Getting Started Layout Properties System of…" at bounding box center [682, 390] width 1365 height 716
click at [249, 409] on main "Layout Design Wizard Data Source 1. Getting Started Layout Properties System of…" at bounding box center [682, 390] width 1365 height 716
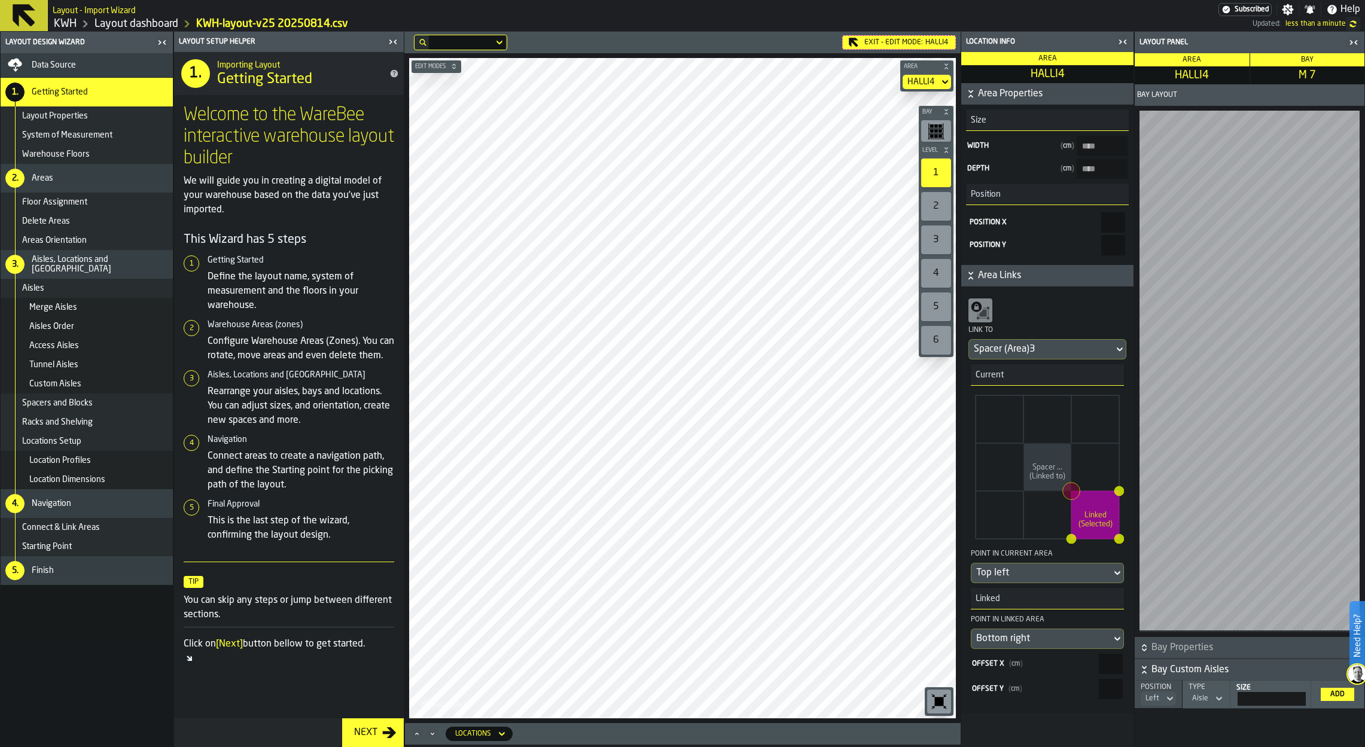
click at [113, 582] on nav "Data Source 1. Getting Started Layout Properties System of Measurement Warehous…" at bounding box center [87, 400] width 172 height 694
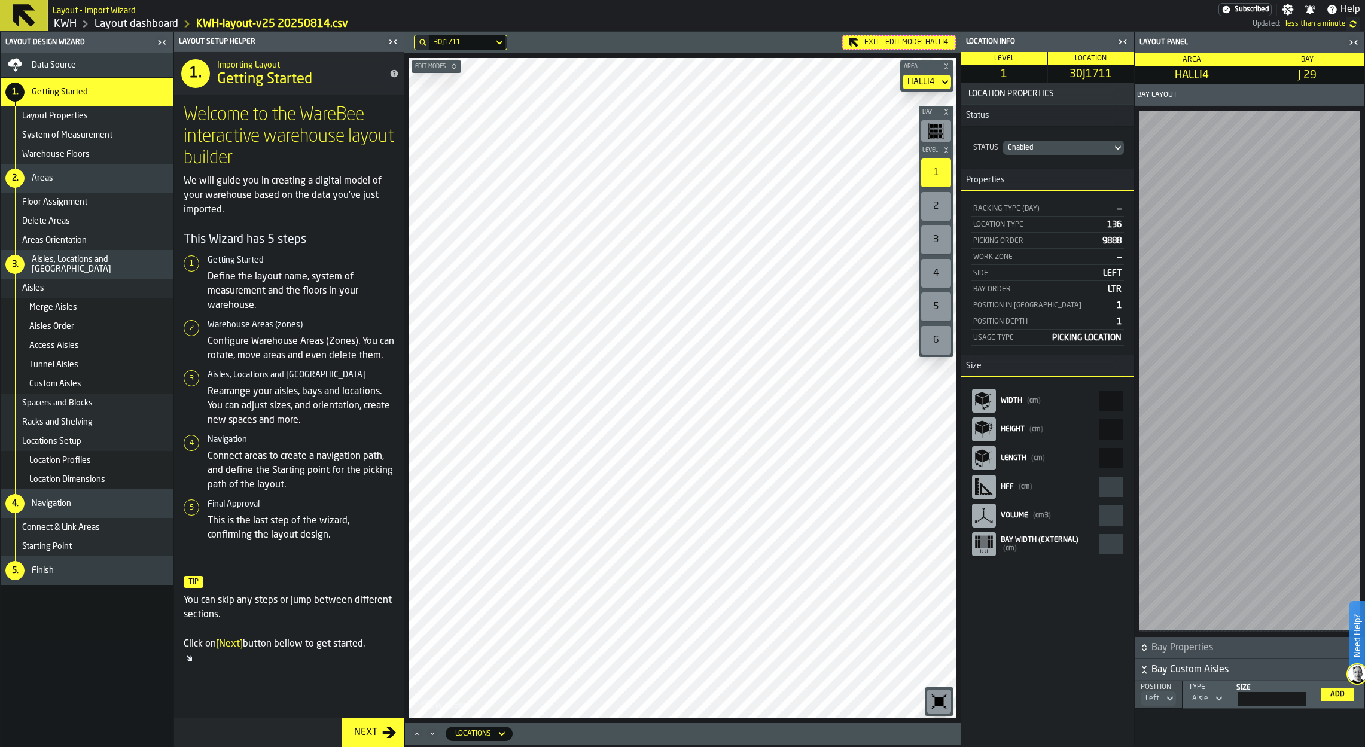
drag, startPoint x: 108, startPoint y: 698, endPoint x: 104, endPoint y: 664, distance: 33.8
click at [108, 582] on nav "Data Source 1. Getting Started Layout Properties System of Measurement Warehous…" at bounding box center [87, 400] width 172 height 694
click at [55, 66] on span "Data Source" at bounding box center [54, 65] width 44 height 10
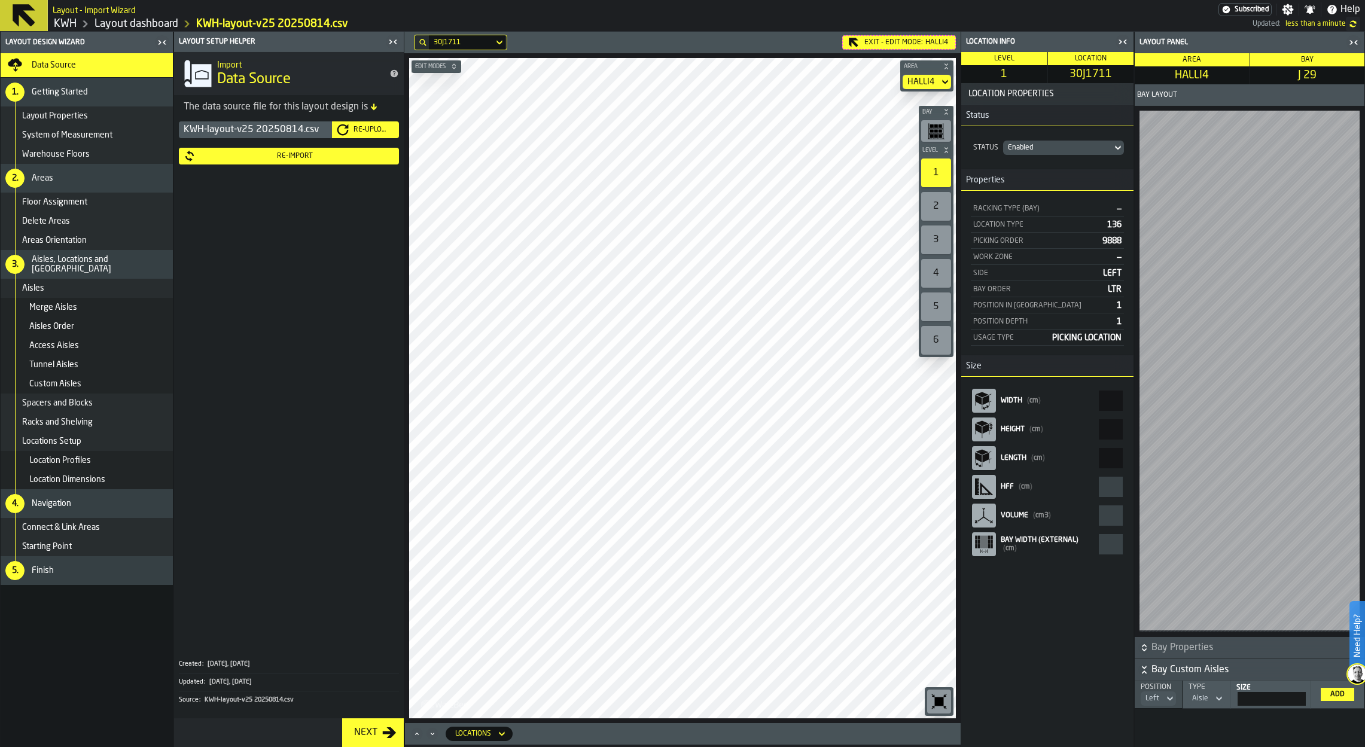
click at [364, 126] on div "Re-Upload" at bounding box center [365, 130] width 57 height 12
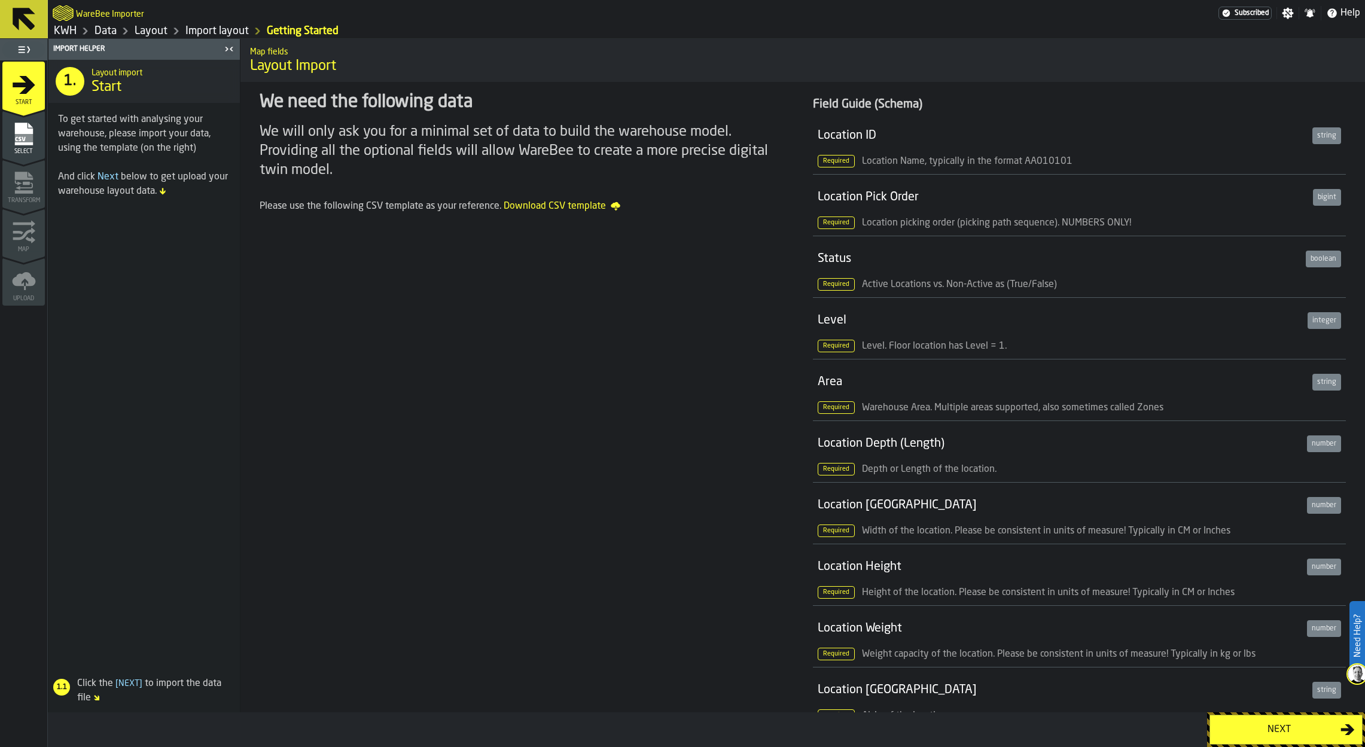
click at [1143, 582] on div "Next" at bounding box center [1279, 730] width 123 height 14
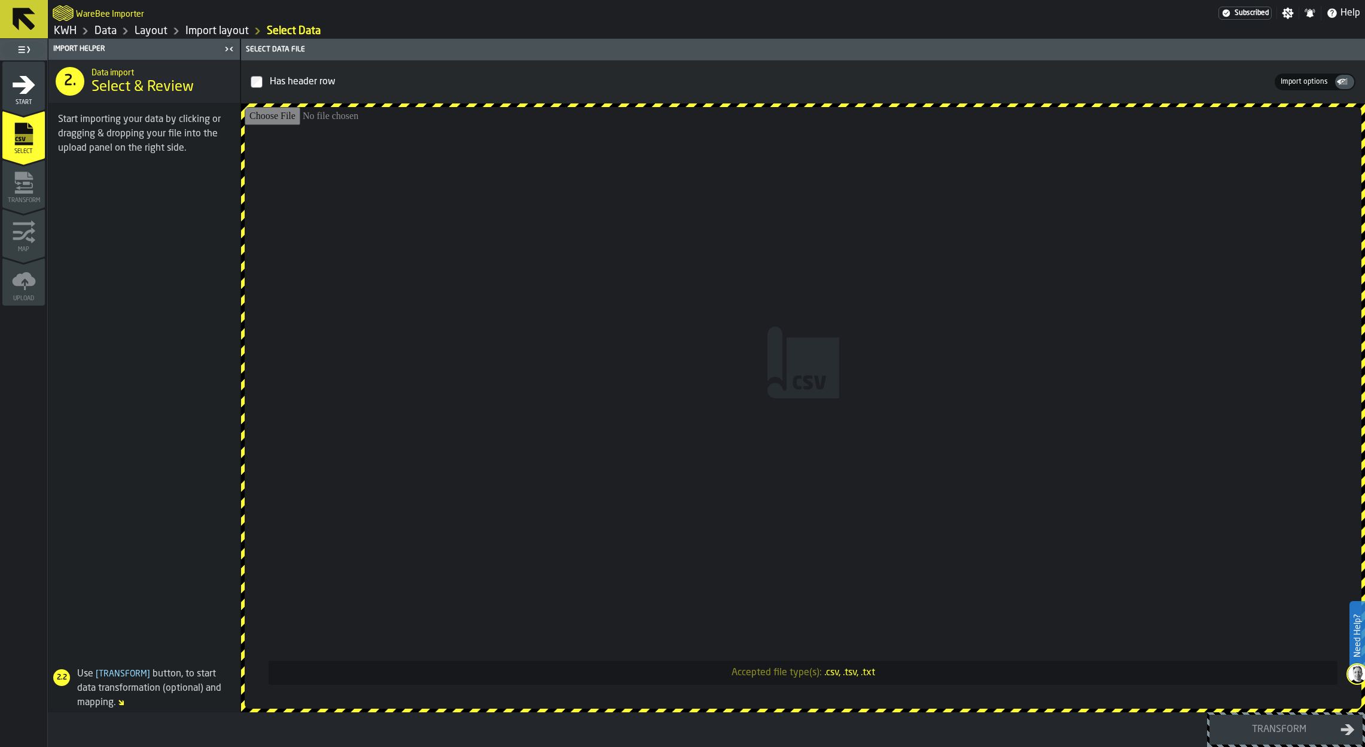
click at [116, 582] on span at bounding box center [143, 414] width 191 height 488
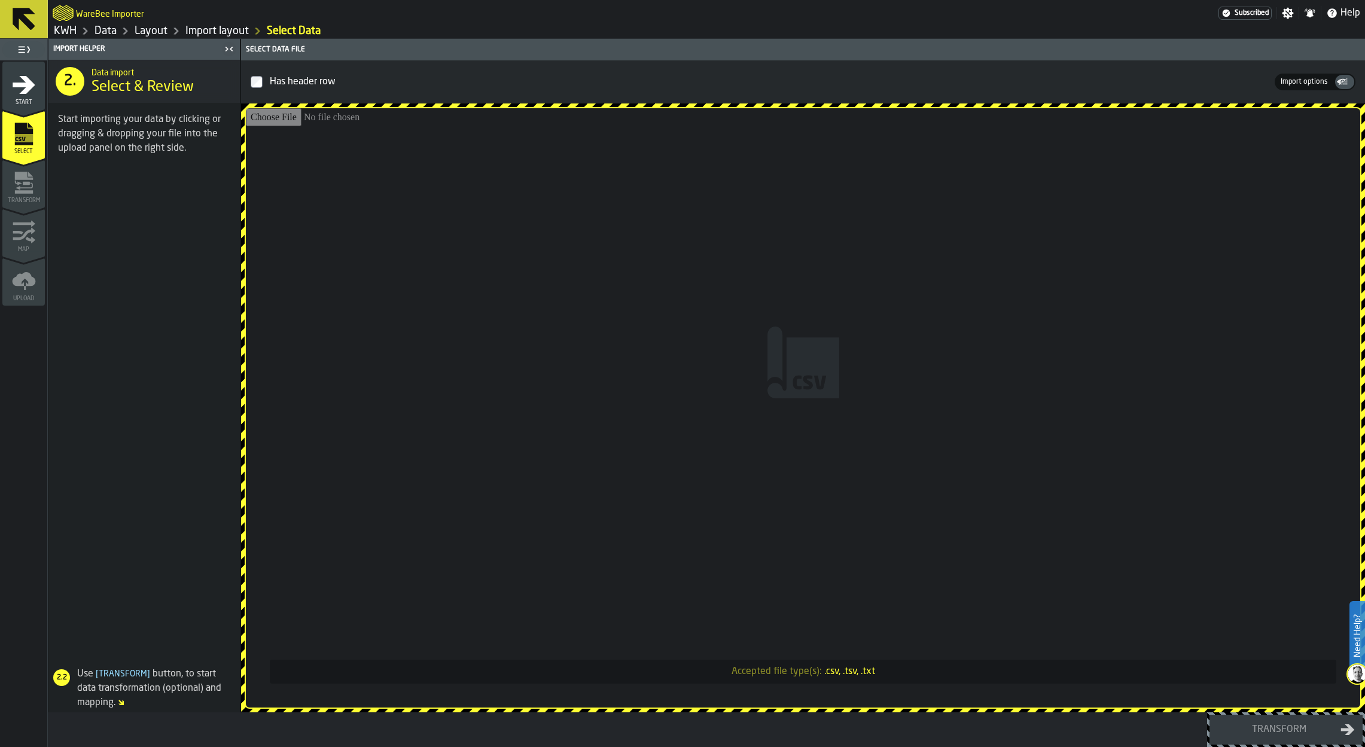
type input "**********"
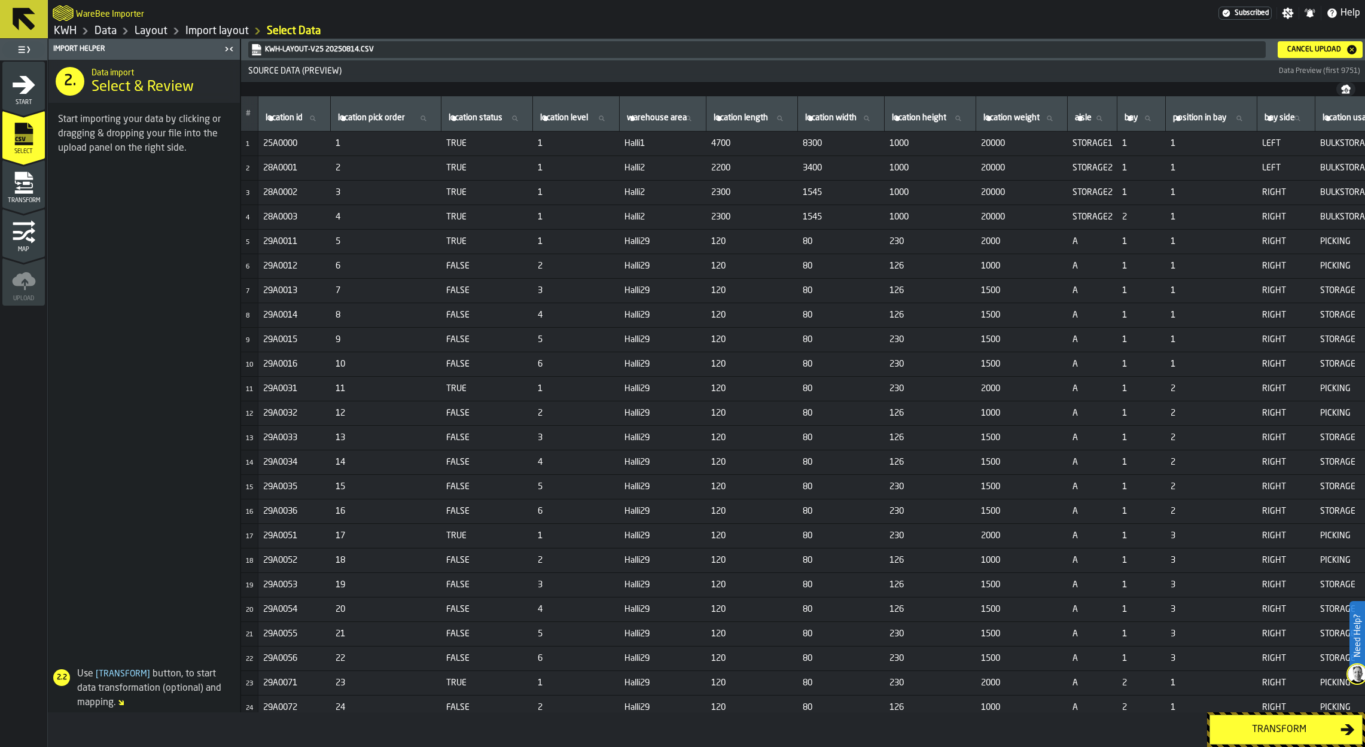
click at [1143, 582] on div "Transform" at bounding box center [1279, 730] width 123 height 14
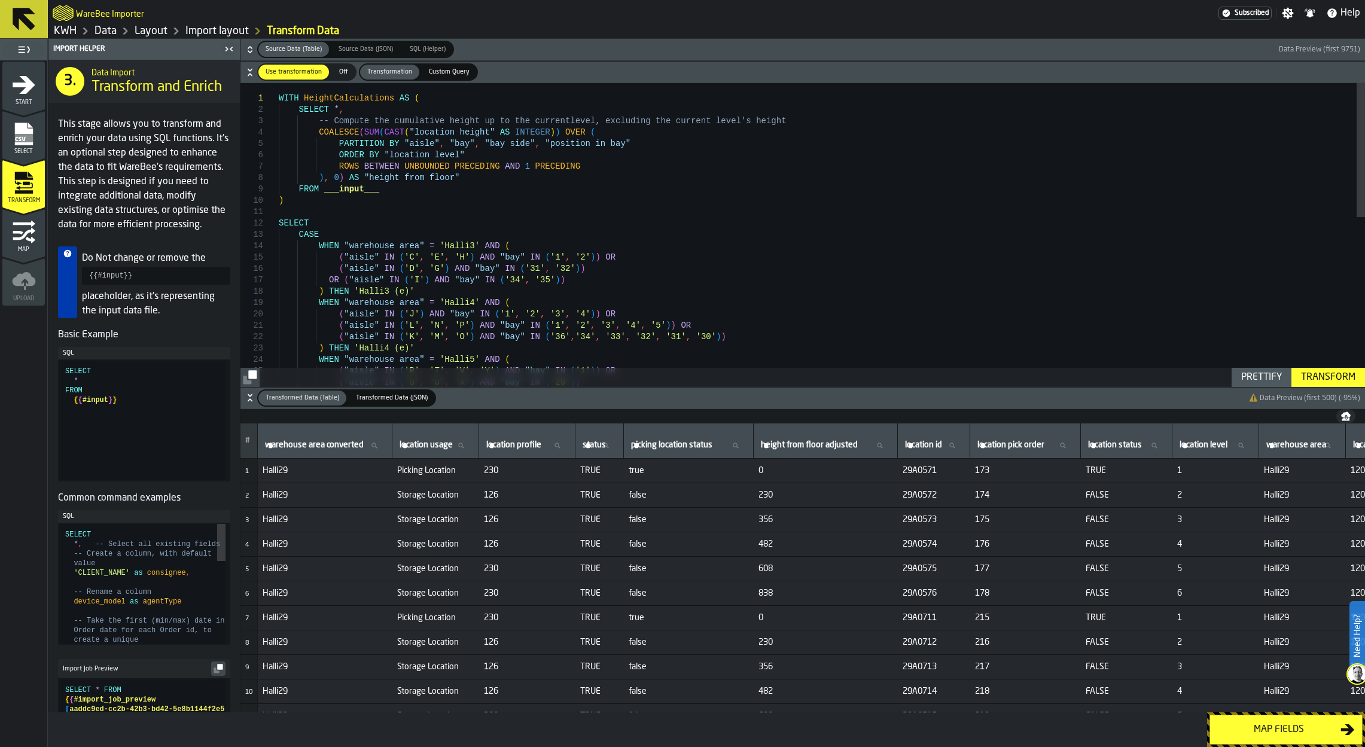
click at [1143, 582] on div "Map fields" at bounding box center [1279, 730] width 123 height 14
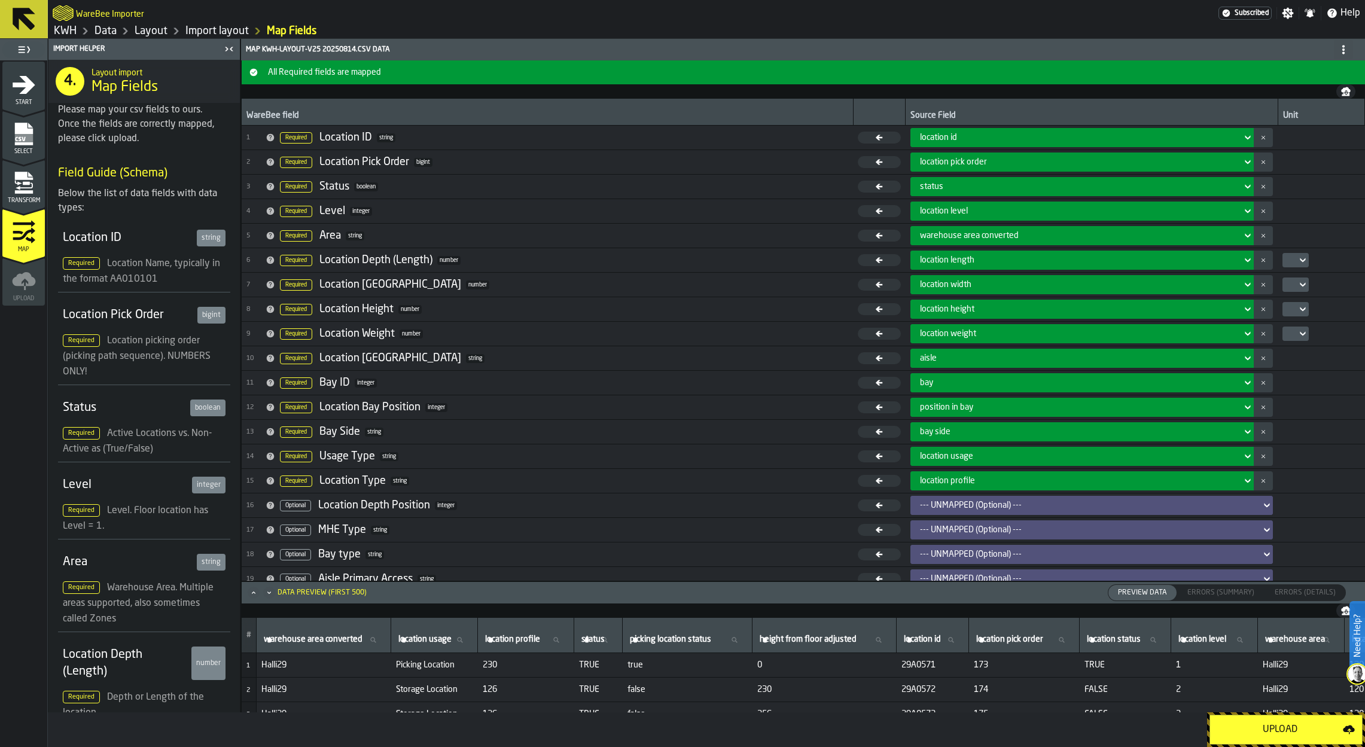
click at [1143, 582] on div "Upload" at bounding box center [1281, 730] width 126 height 14
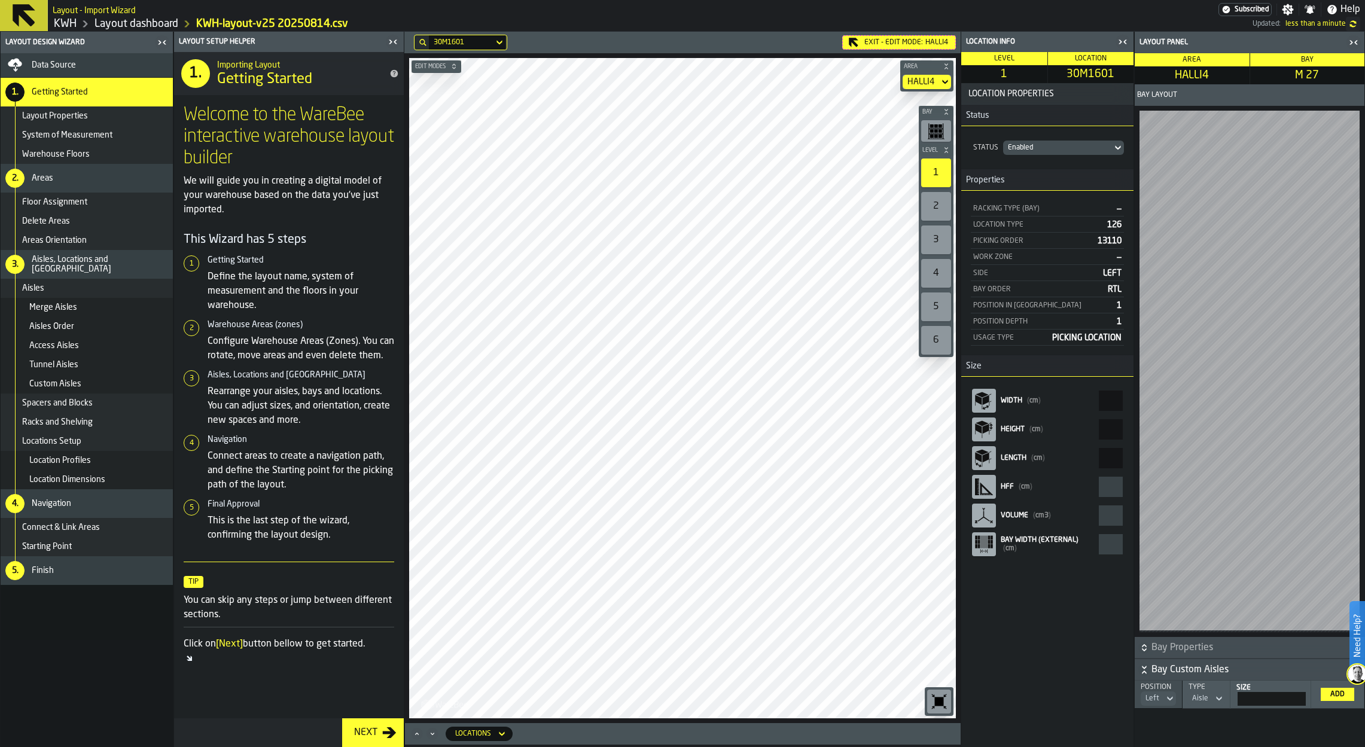
click at [83, 582] on nav "Data Source 1. Getting Started Layout Properties System of Measurement Warehous…" at bounding box center [87, 400] width 172 height 694
click at [121, 582] on nav "Data Source 1. Getting Started Layout Properties System of Measurement Warehous…" at bounding box center [87, 400] width 172 height 694
drag, startPoint x: 96, startPoint y: 714, endPoint x: 108, endPoint y: 705, distance: 14.5
click at [97, 582] on nav "Data Source 1. Getting Started Layout Properties System of Measurement Warehous…" at bounding box center [87, 400] width 172 height 694
click at [60, 62] on span "Data Source" at bounding box center [54, 65] width 44 height 10
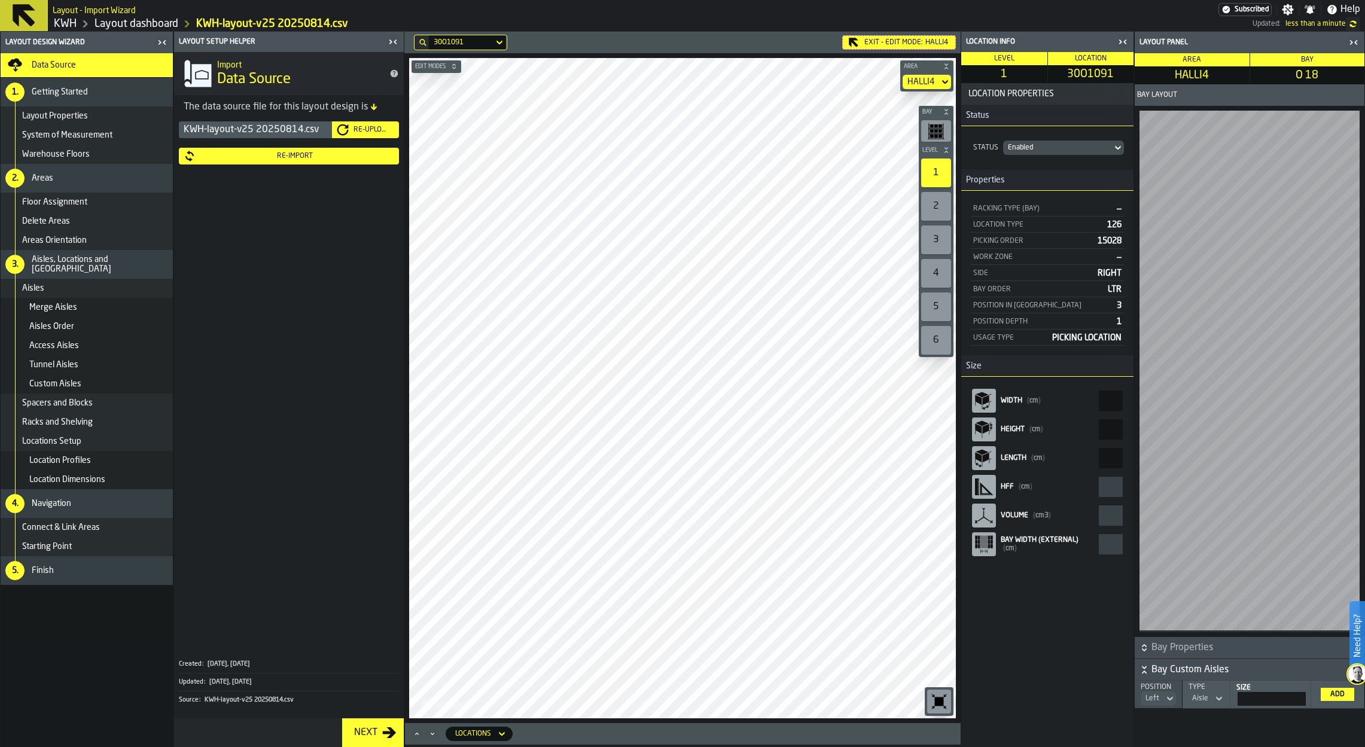
click at [384, 124] on div "Re-Upload" at bounding box center [365, 130] width 57 height 12
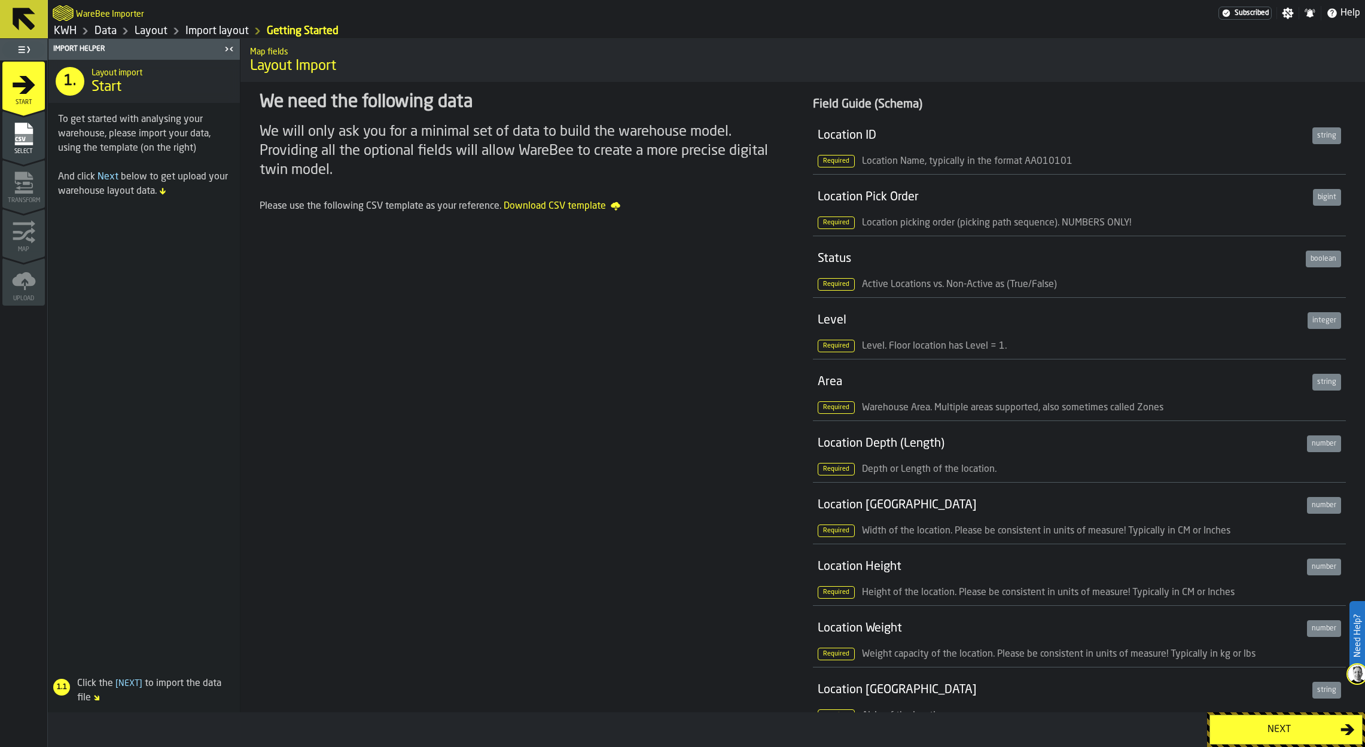
click at [1143, 582] on div "Next" at bounding box center [1279, 730] width 123 height 14
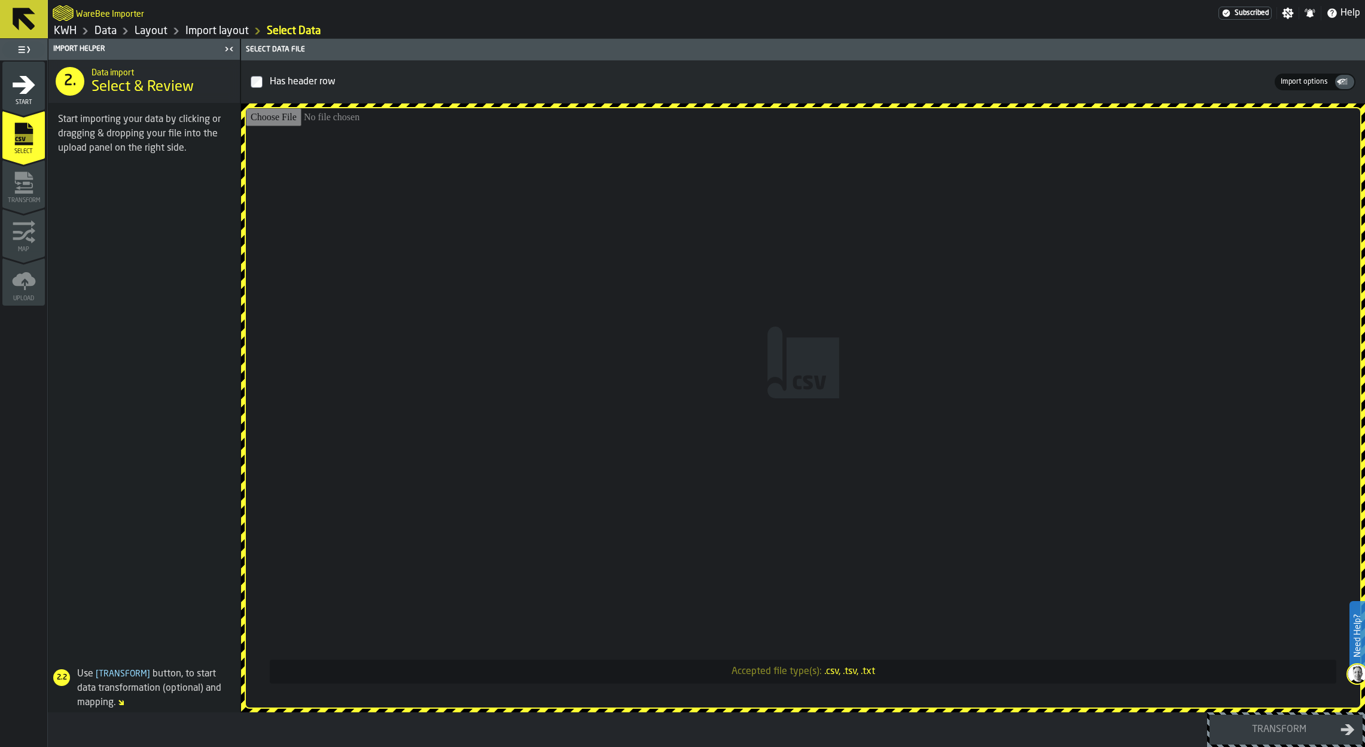
type input "**********"
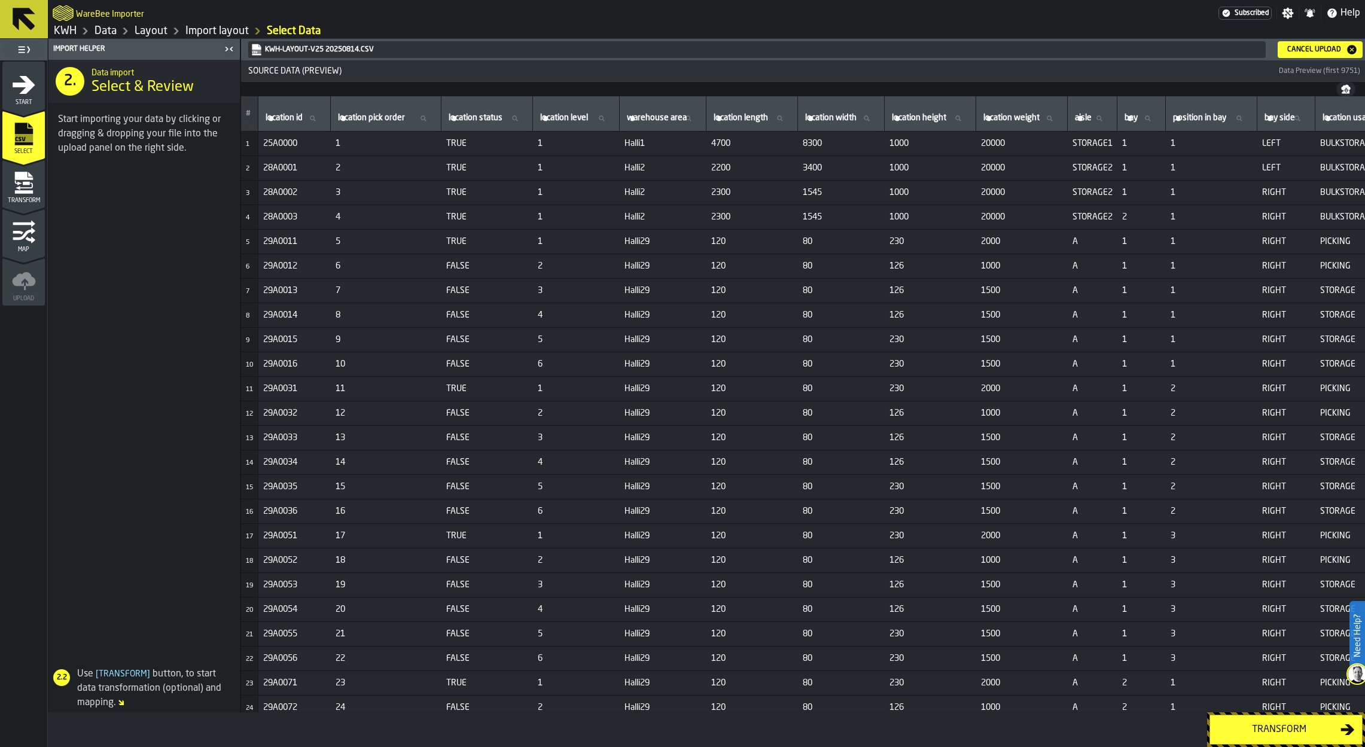
click at [1143, 582] on div "Transform" at bounding box center [1279, 730] width 123 height 14
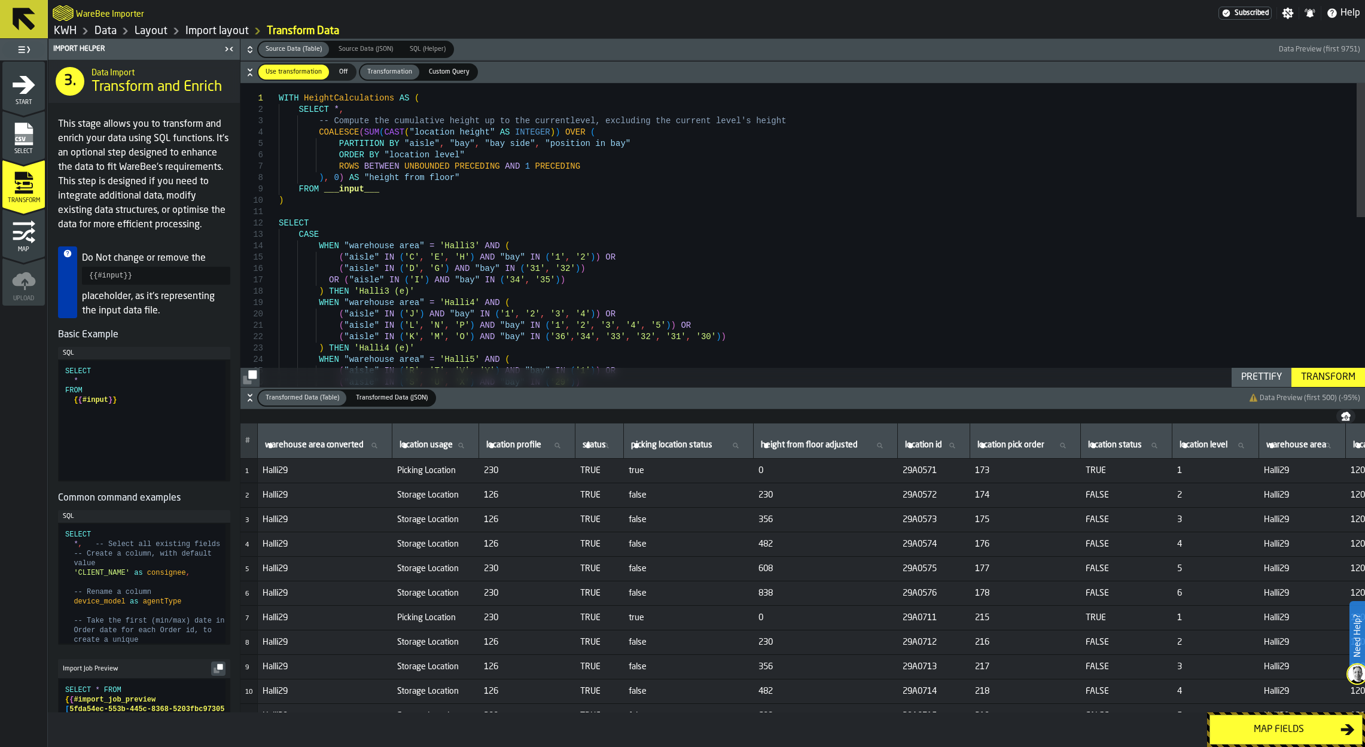
click at [1143, 582] on div "Map fields" at bounding box center [1279, 730] width 123 height 14
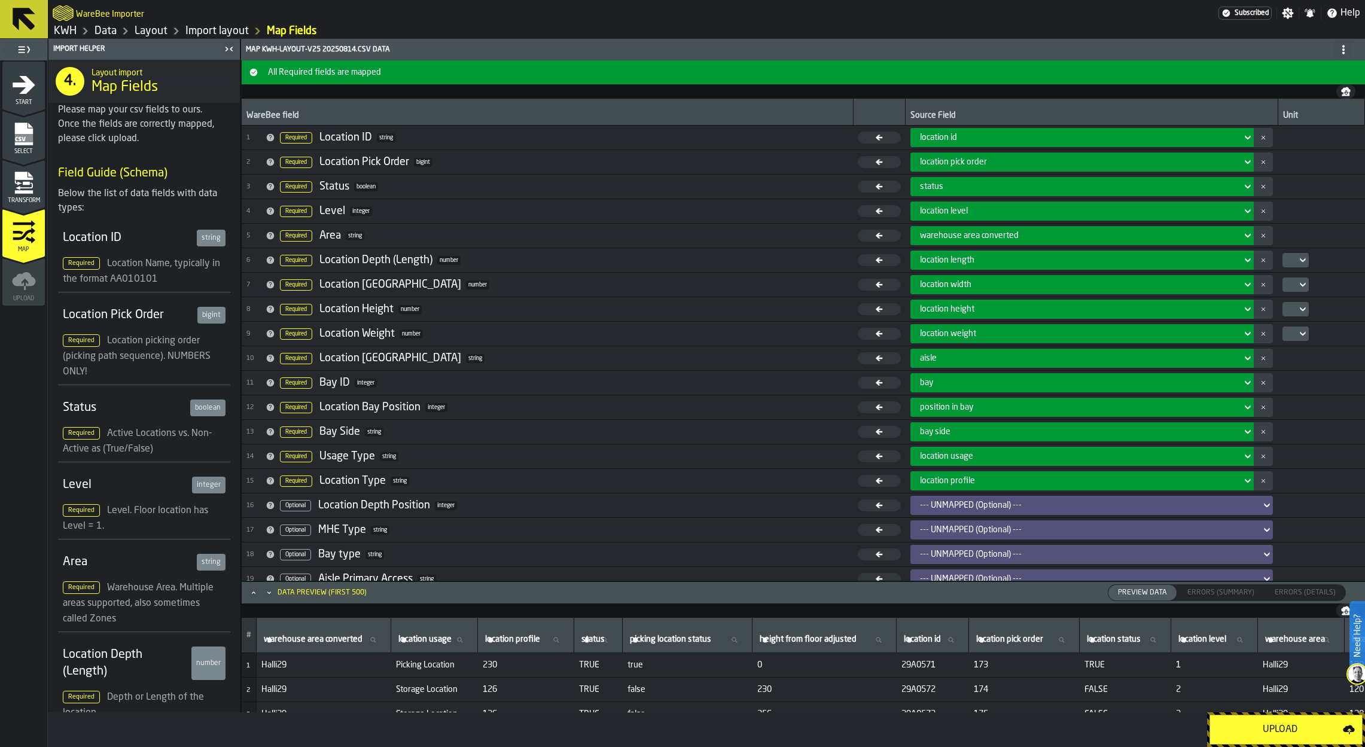
click at [1143, 582] on div "Upload" at bounding box center [1281, 730] width 126 height 14
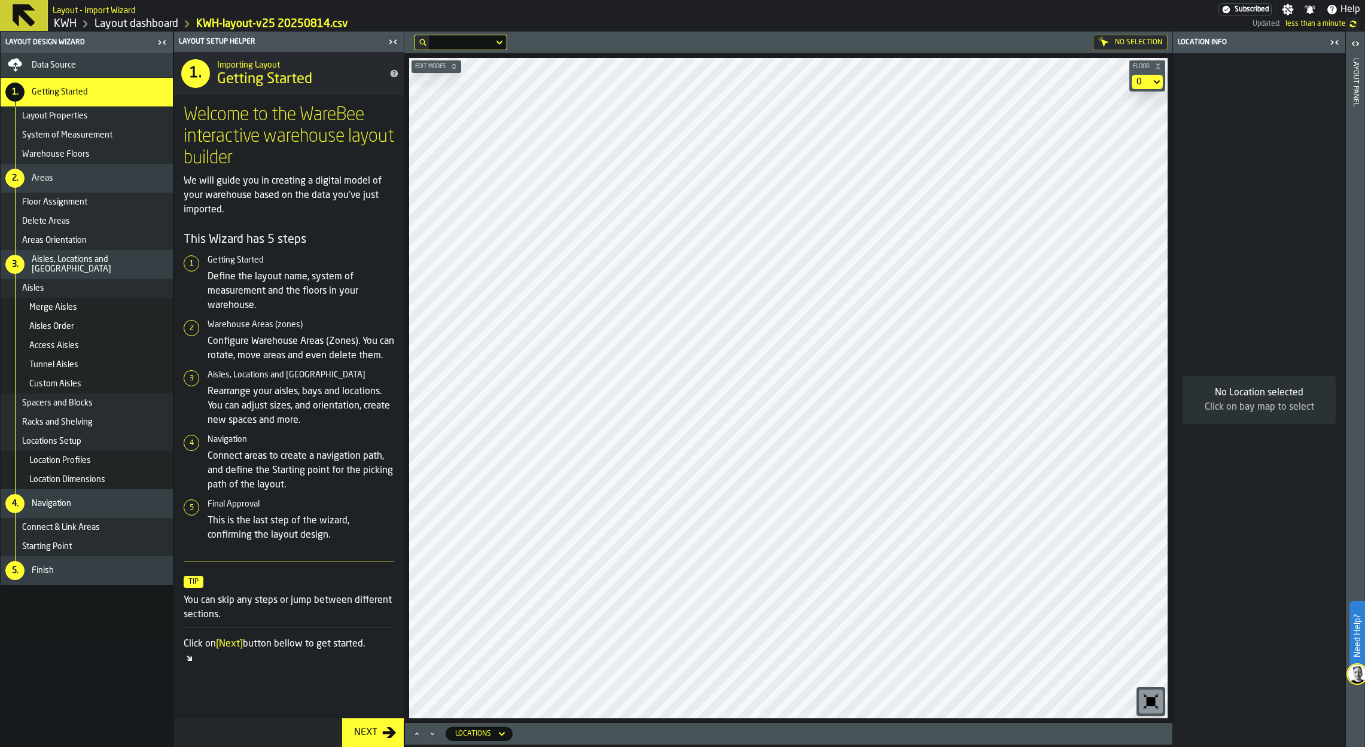
click at [80, 582] on nav "Data Source 1. Getting Started Layout Properties System of Measurement Warehous…" at bounding box center [87, 400] width 172 height 694
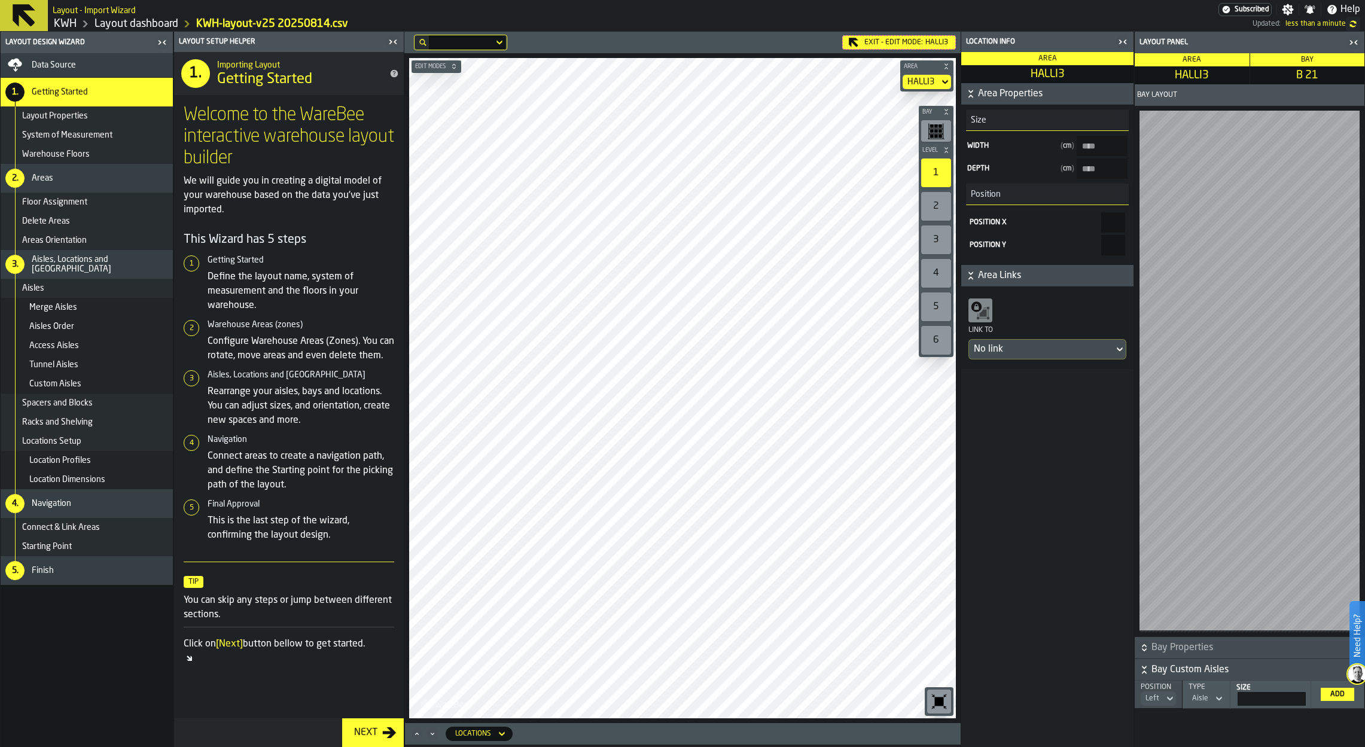
click at [885, 42] on div "Exit - Edit Mode: HALLI3" at bounding box center [899, 42] width 114 height 14
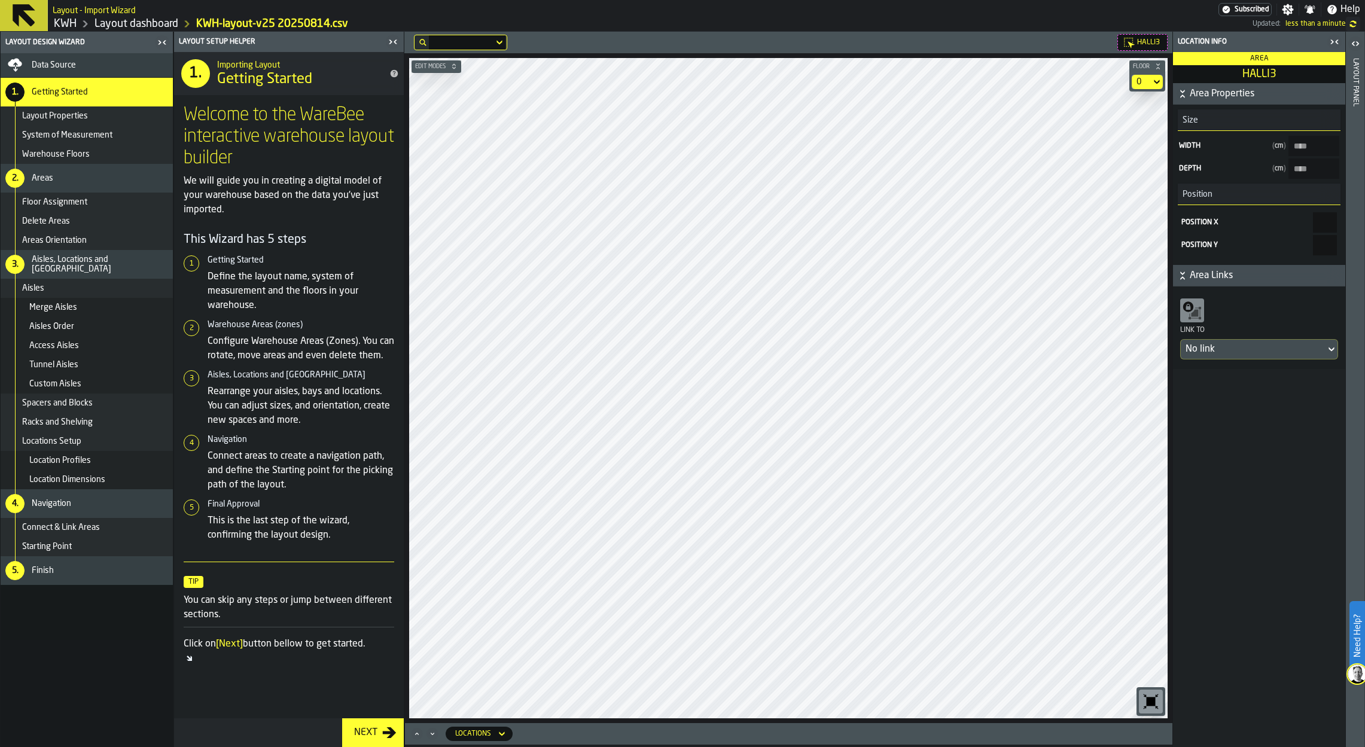
type input "***"
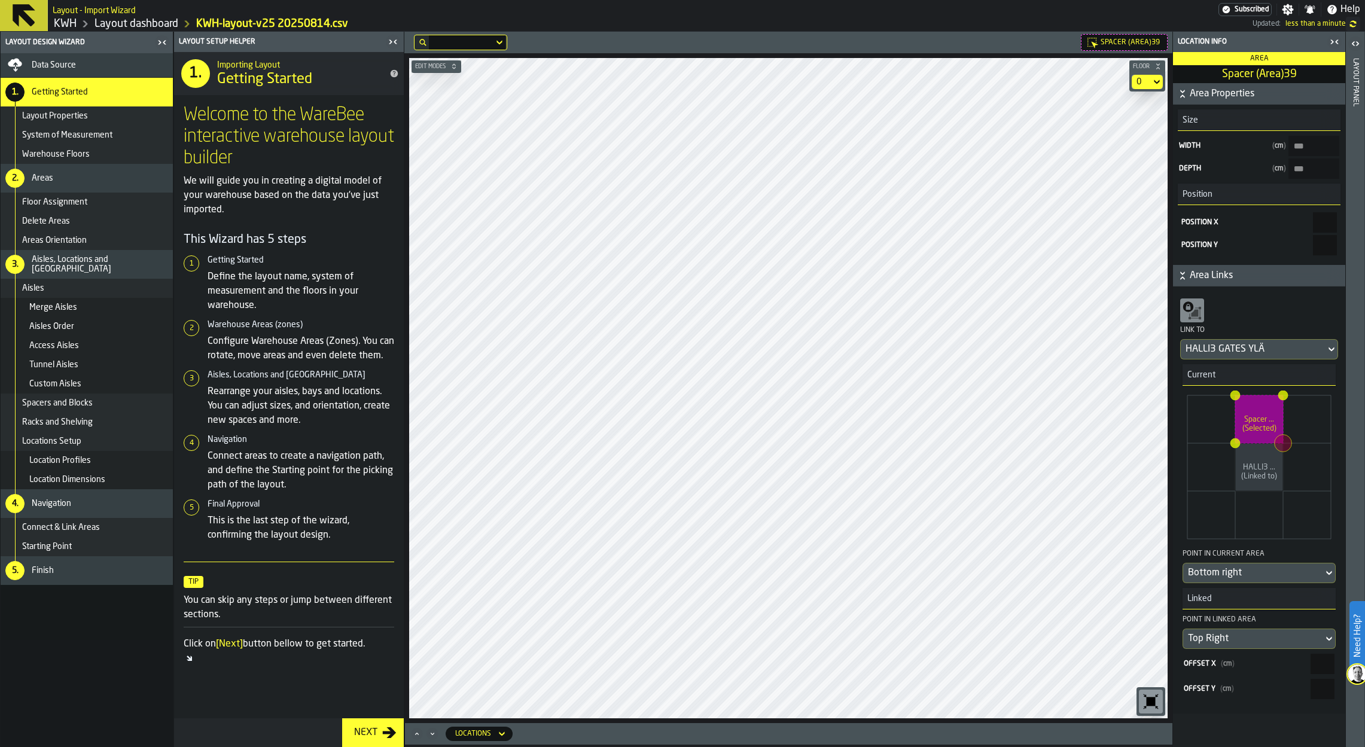
type \(Area\)39-size-w "***"
type \(Area\)39-size-d "****"
type input "*"
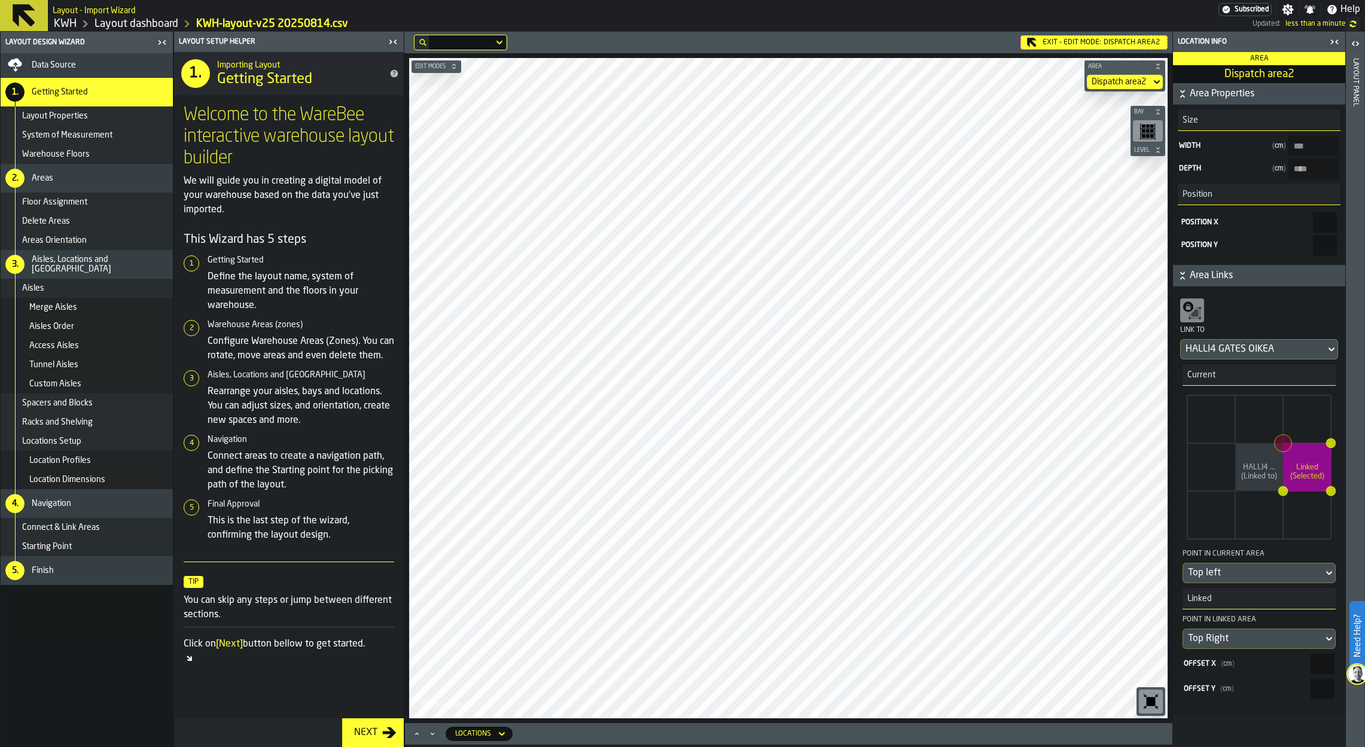
type area2-size-w "****"
type area2-size-d "****"
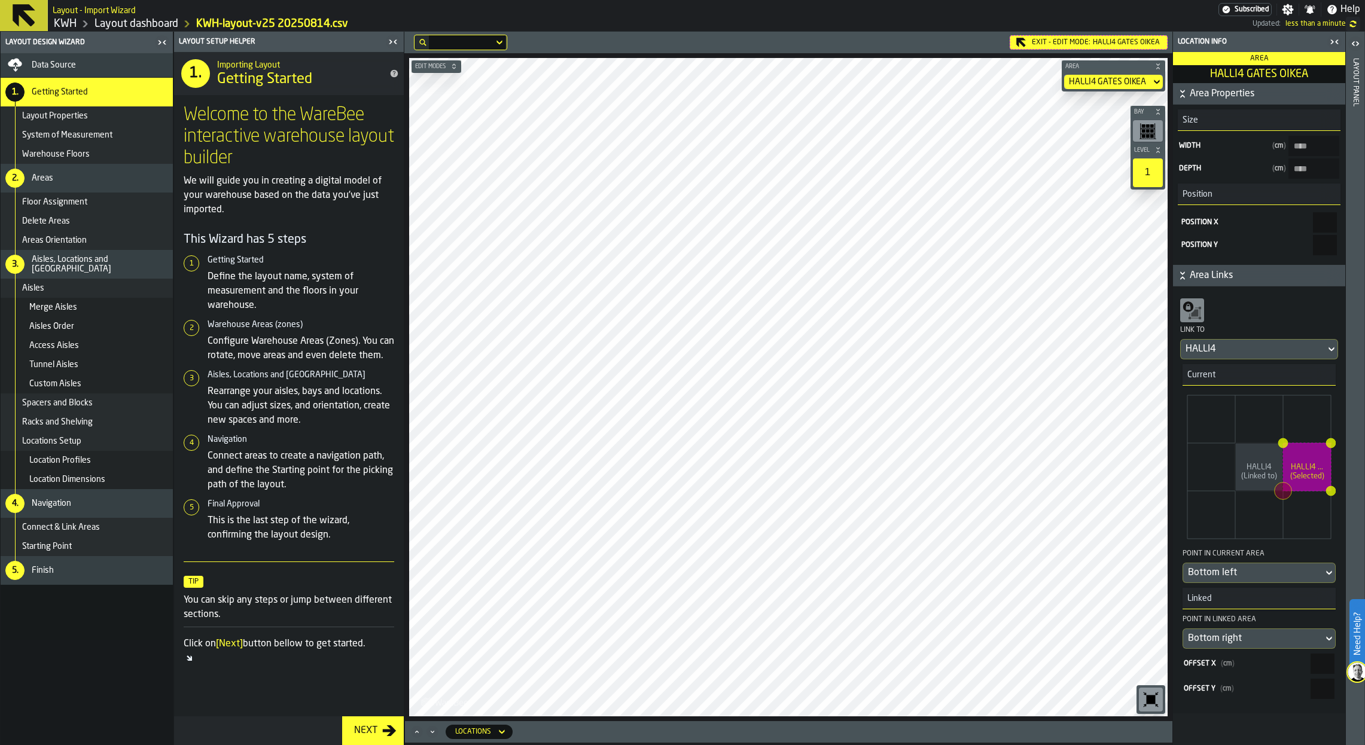
type OIKEA-size-w "****"
click at [306, 582] on div "1. Importing Layout Getting Started Welcome to the WareBee interactive warehous…" at bounding box center [289, 384] width 230 height 665
click at [319, 582] on div "Next" at bounding box center [289, 731] width 230 height 29
drag, startPoint x: 190, startPoint y: 708, endPoint x: 272, endPoint y: 674, distance: 88.8
click at [188, 582] on div "1. Importing Layout Getting Started Welcome to the WareBee interactive warehous…" at bounding box center [289, 384] width 230 height 665
